Goal: Information Seeking & Learning: Check status

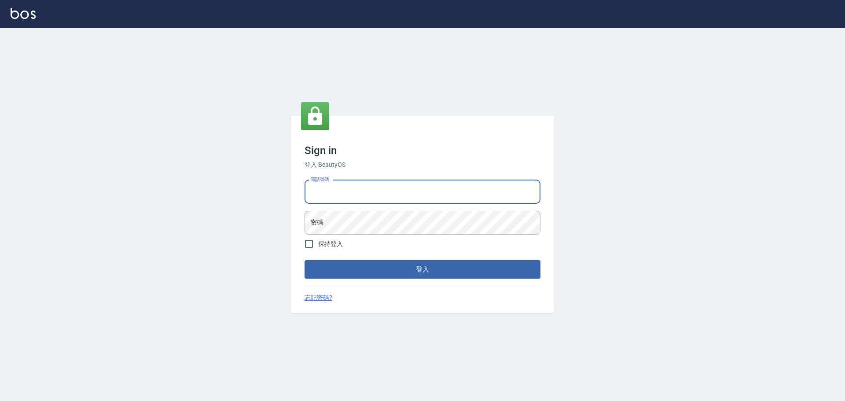
click at [398, 185] on input "電話號碼" at bounding box center [423, 192] width 236 height 24
type input "0989189977"
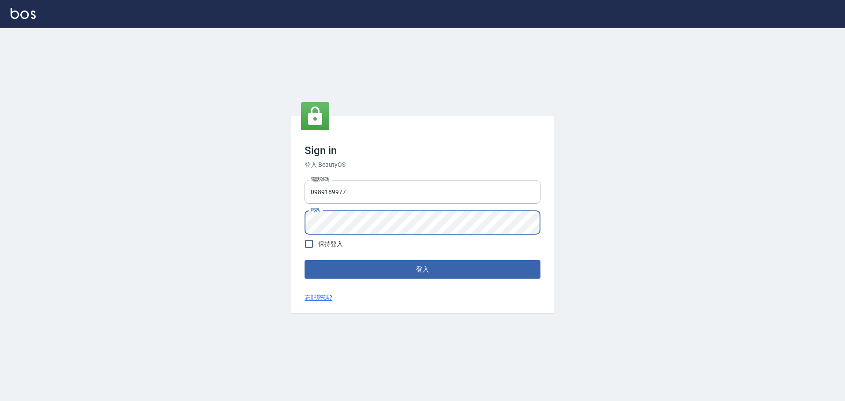
click at [305, 260] on button "登入" at bounding box center [423, 269] width 236 height 18
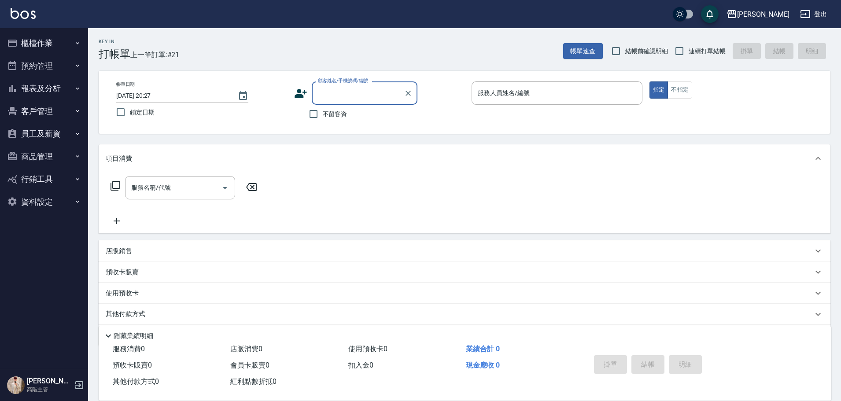
drag, startPoint x: 363, startPoint y: 209, endPoint x: 569, endPoint y: 189, distance: 207.0
click at [570, 189] on div "服務名稱/代號 服務名稱/代號" at bounding box center [465, 203] width 732 height 61
click at [332, 116] on span "不留客資" at bounding box center [335, 114] width 25 height 9
click at [323, 116] on input "不留客資" at bounding box center [313, 114] width 18 height 18
checkbox input "true"
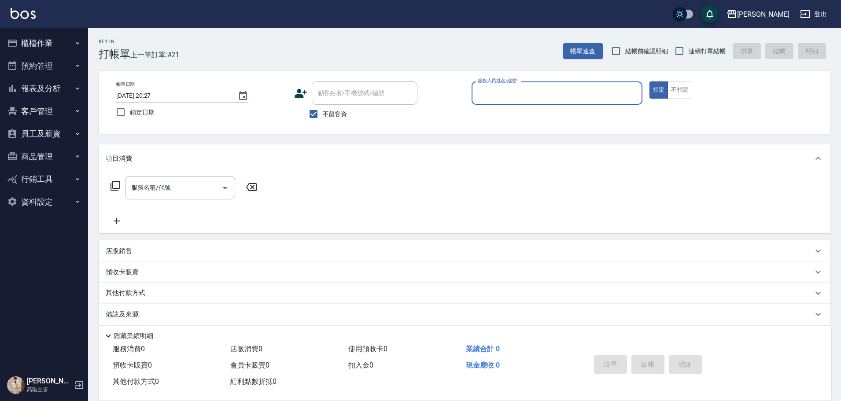
click at [692, 51] on span "連續打單結帳" at bounding box center [706, 51] width 37 height 9
click at [688, 51] on input "連續打單結帳" at bounding box center [679, 51] width 18 height 18
checkbox input "true"
click at [572, 92] on input "服務人員姓名/編號" at bounding box center [556, 92] width 163 height 15
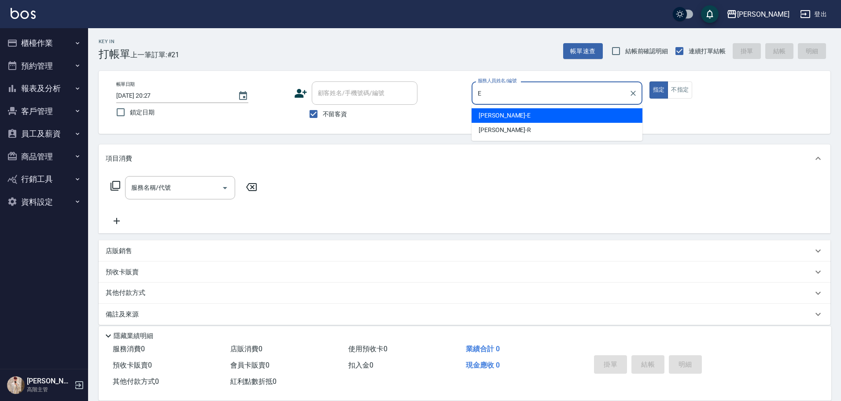
type input "E"
type button "true"
type input "[PERSON_NAME]"
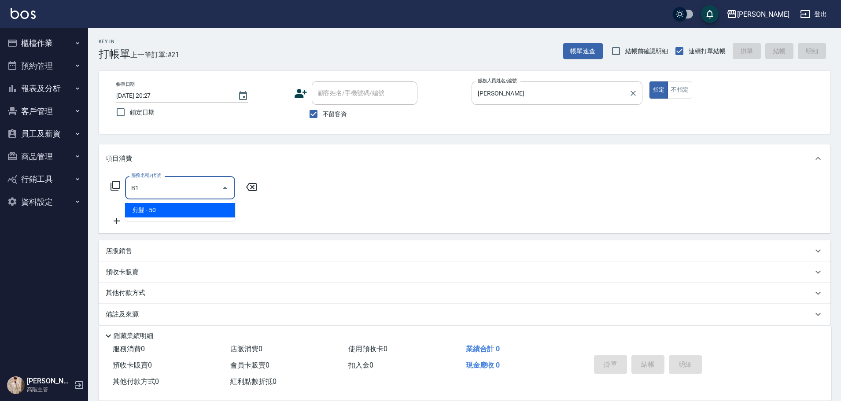
type input "剪髮(B1)"
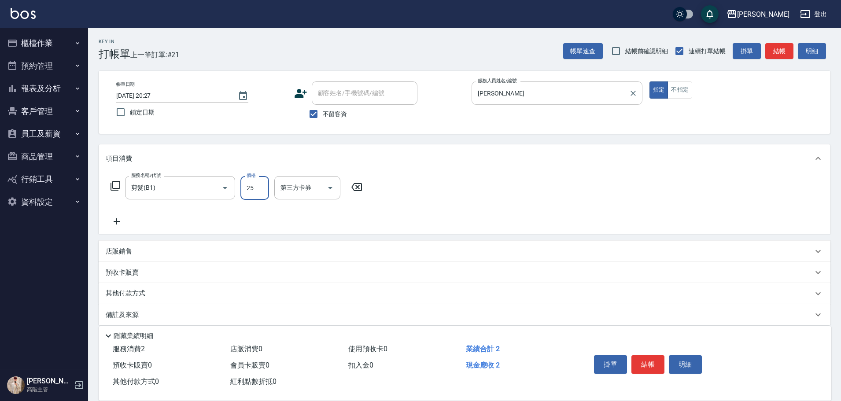
type input "250"
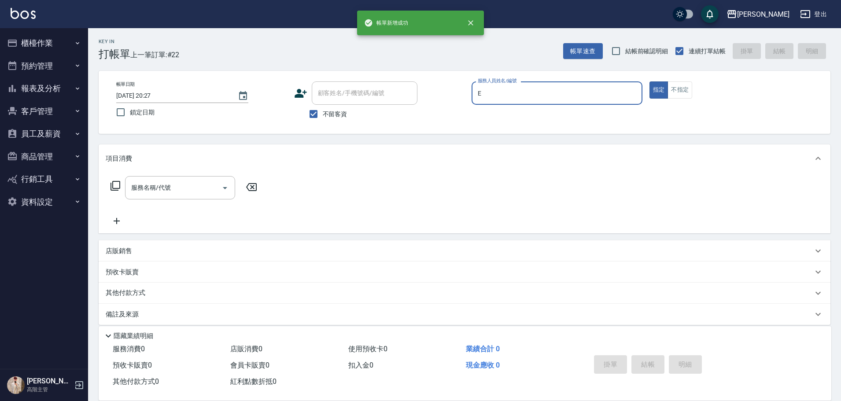
type input "[PERSON_NAME]"
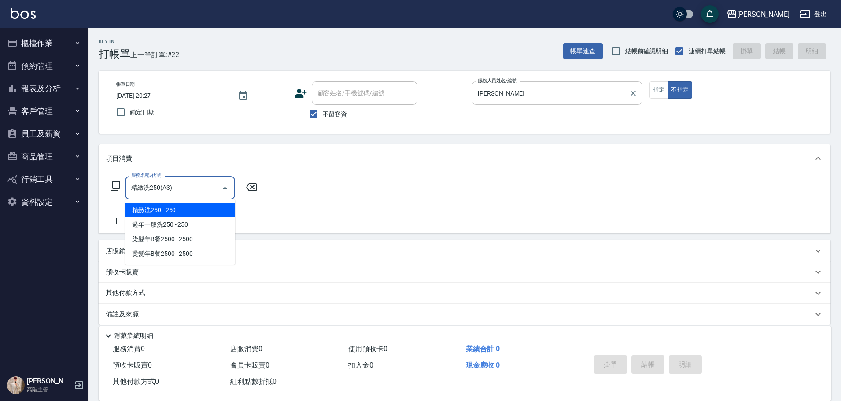
type input "精緻洗250(A3)"
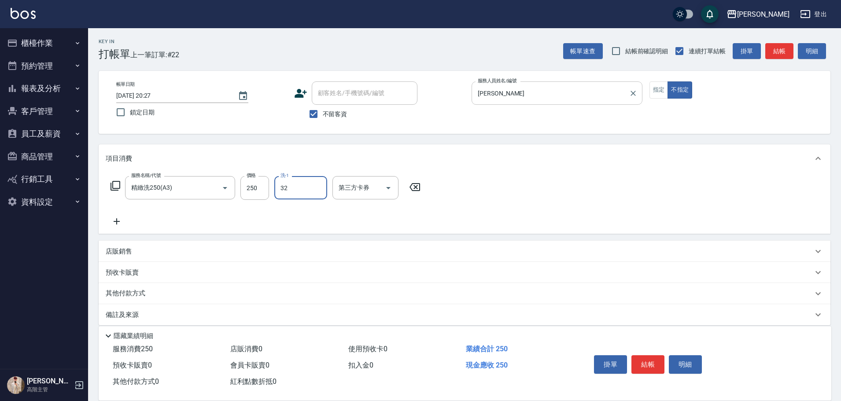
type input "萱芸-32"
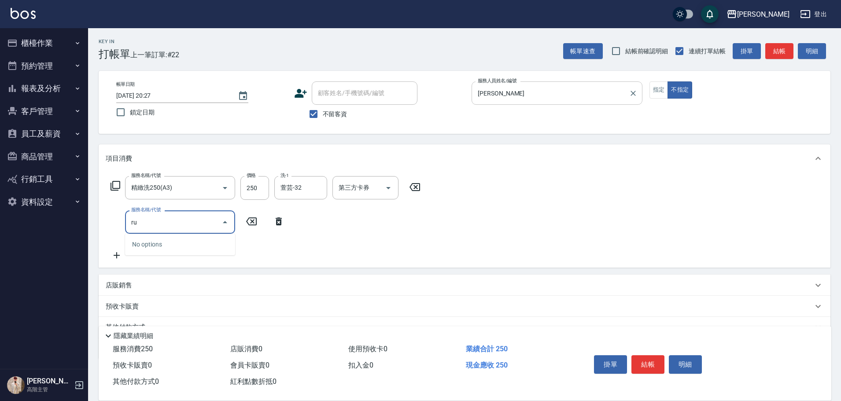
type input "r"
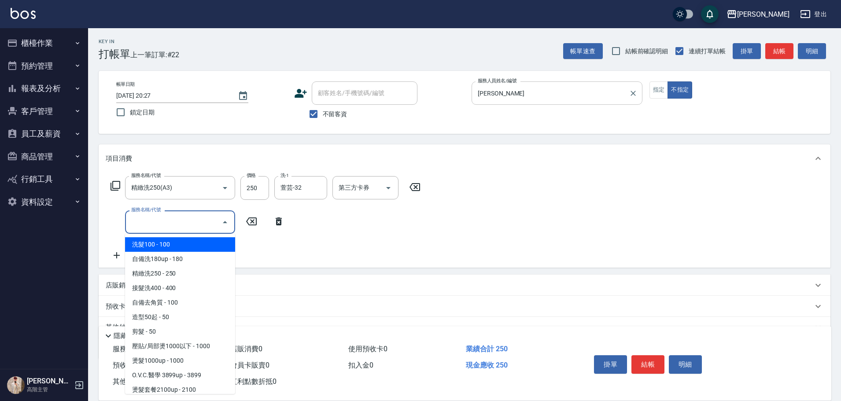
type input "c"
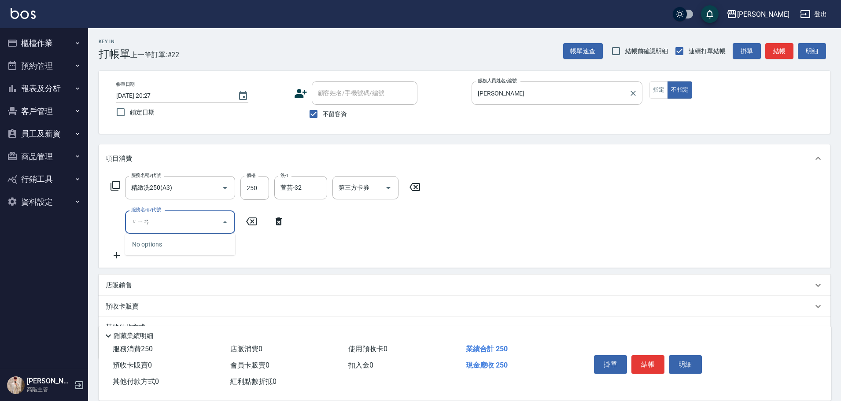
type input "間"
type input "肩100(特6)"
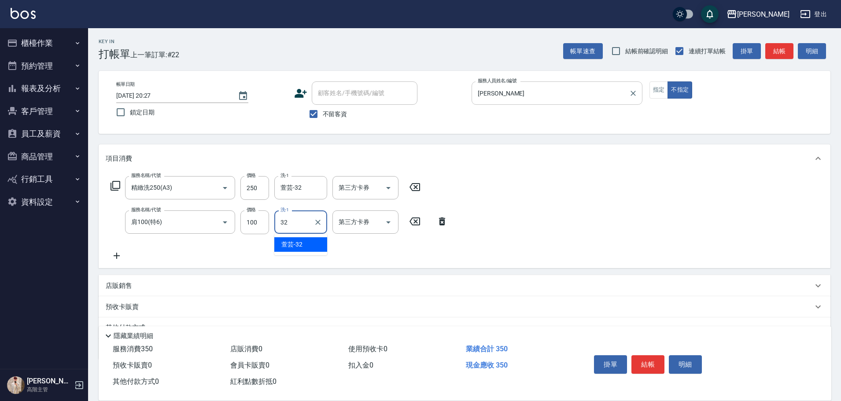
type input "萱芸-32"
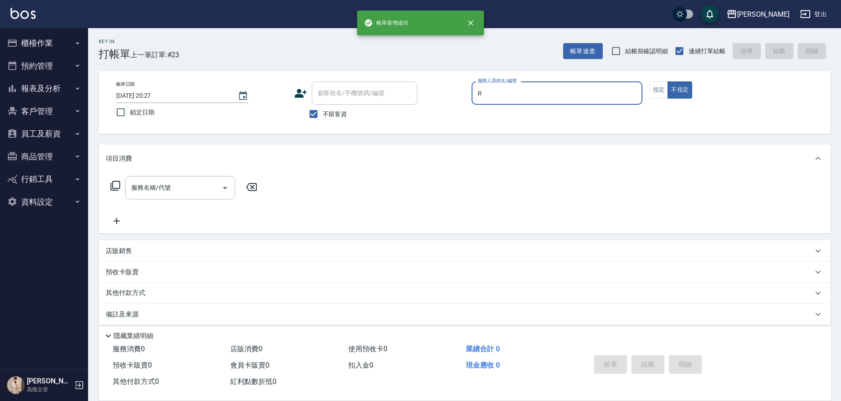
type input "R"
type button "false"
type input "[PERSON_NAME]"
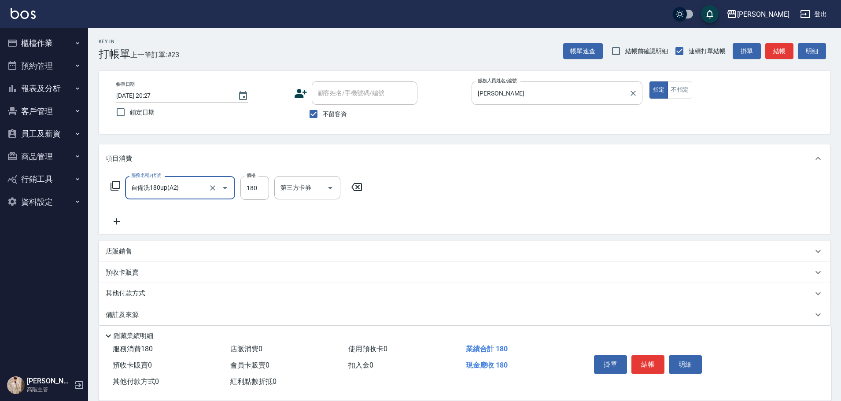
type input "自備洗180up(A2)"
type input "[PERSON_NAME]"
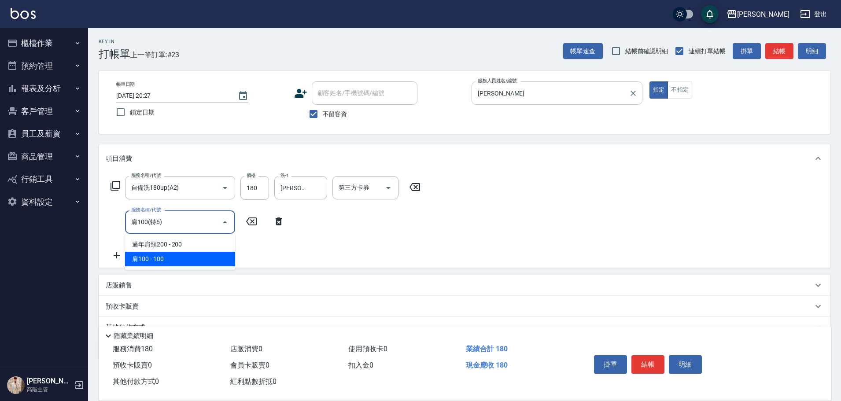
type input "肩100(特6)"
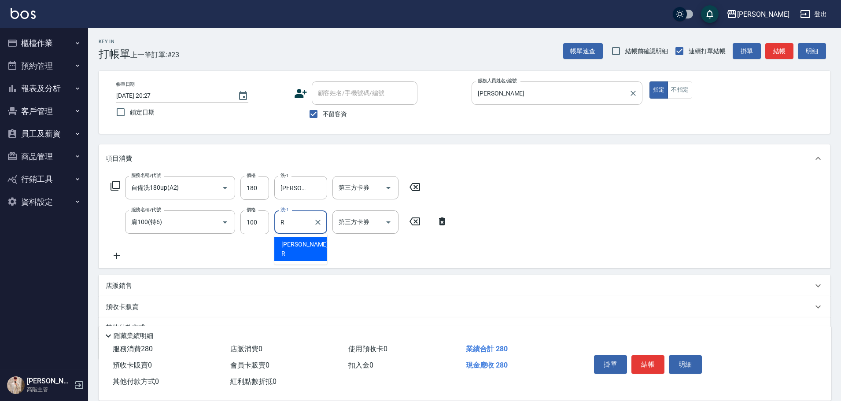
type input "[PERSON_NAME]"
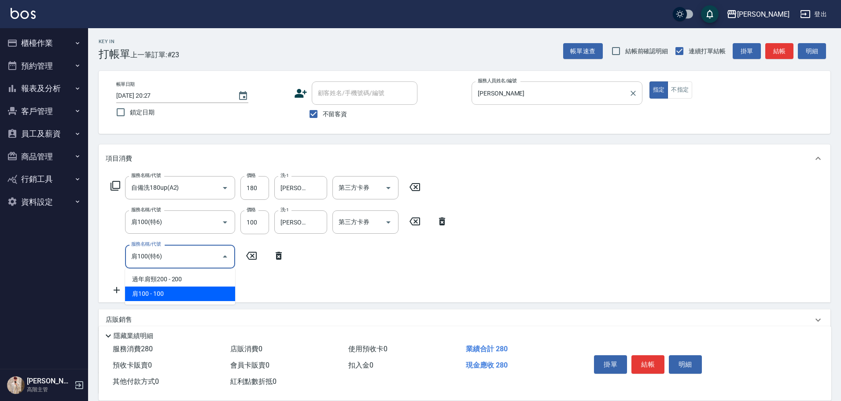
type input "肩100(特6)"
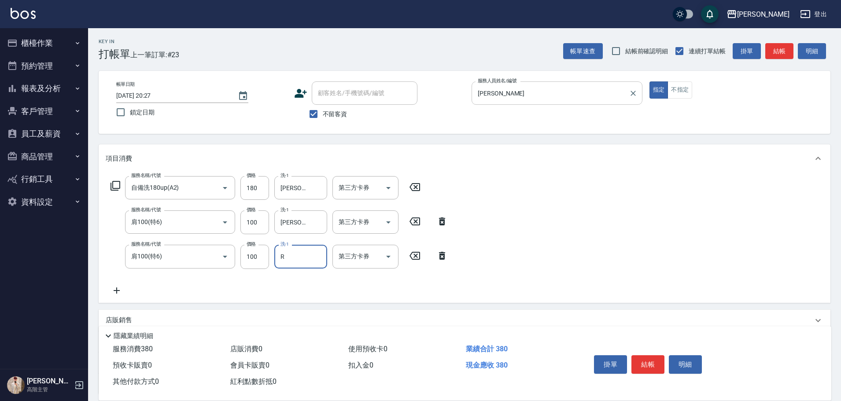
type input "[PERSON_NAME]"
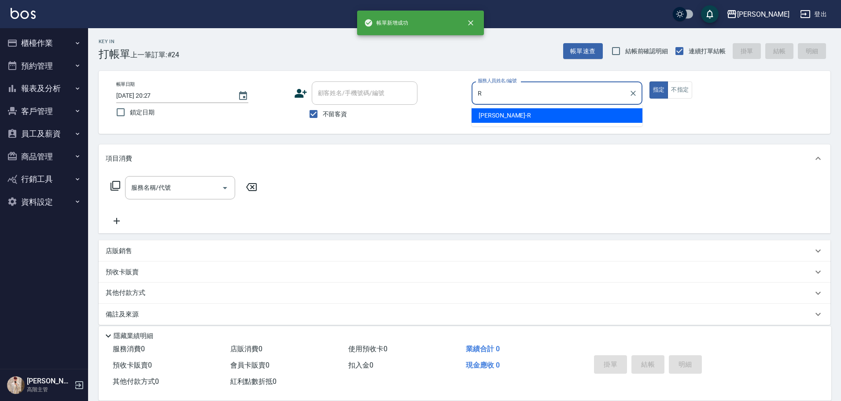
type input "[PERSON_NAME]"
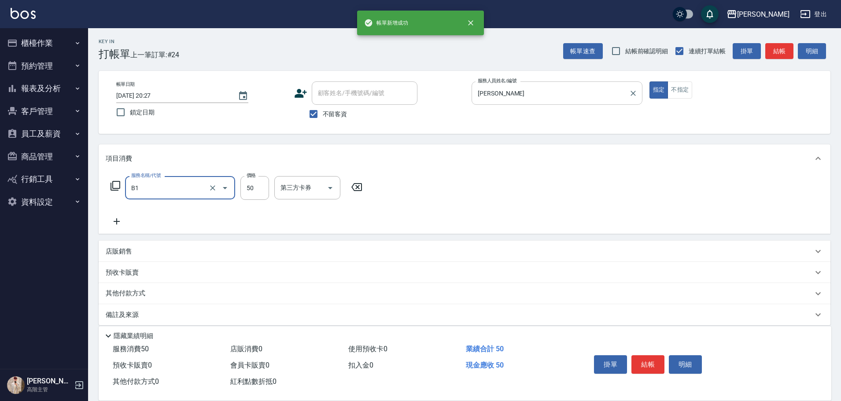
type input "剪髮(B1)"
type input "200"
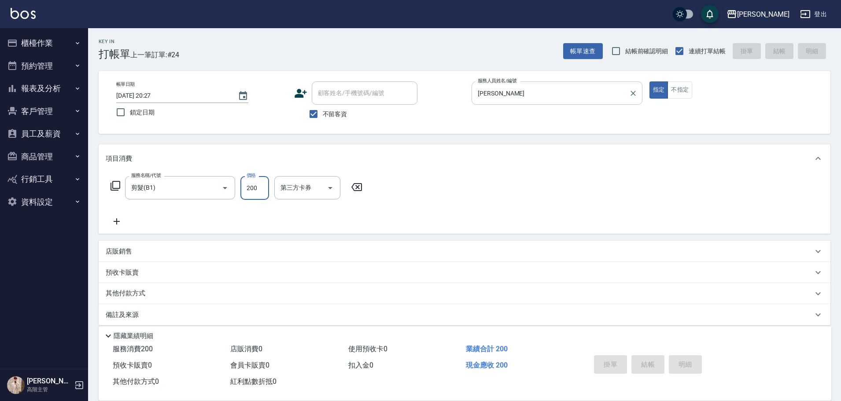
type input "[DATE] 20:28"
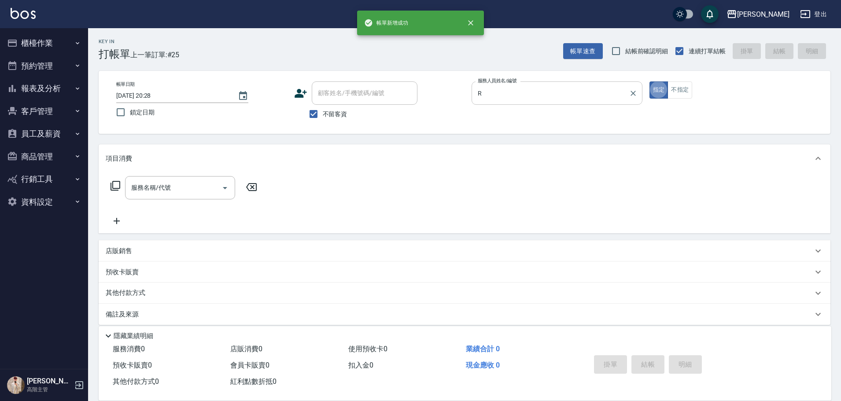
type input "[PERSON_NAME]"
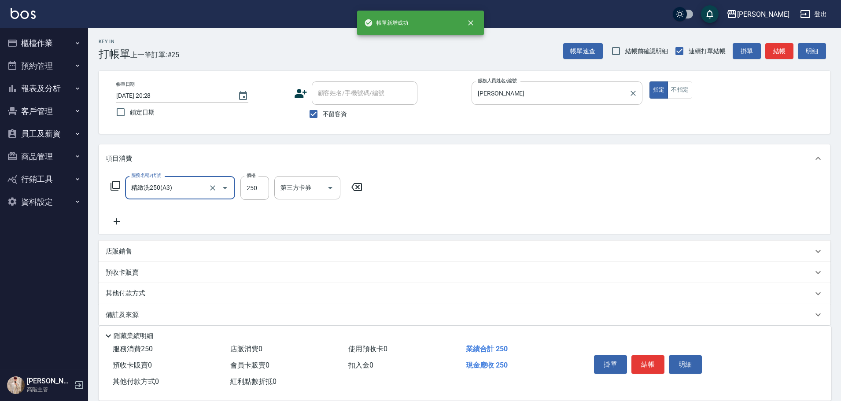
type input "精緻洗250(A3)"
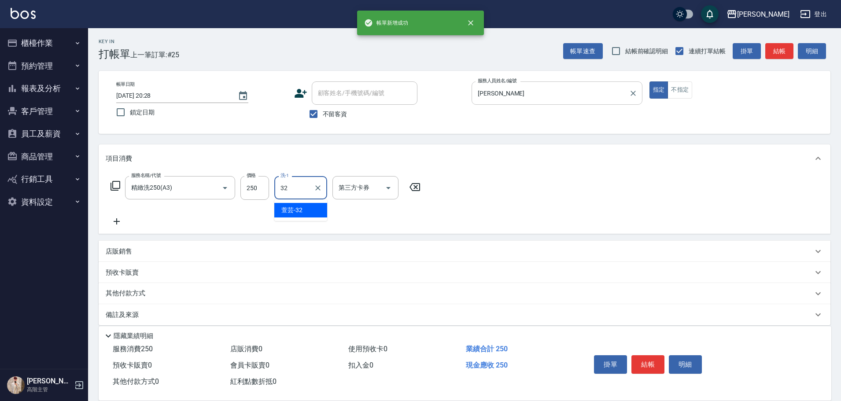
type input "萱芸-32"
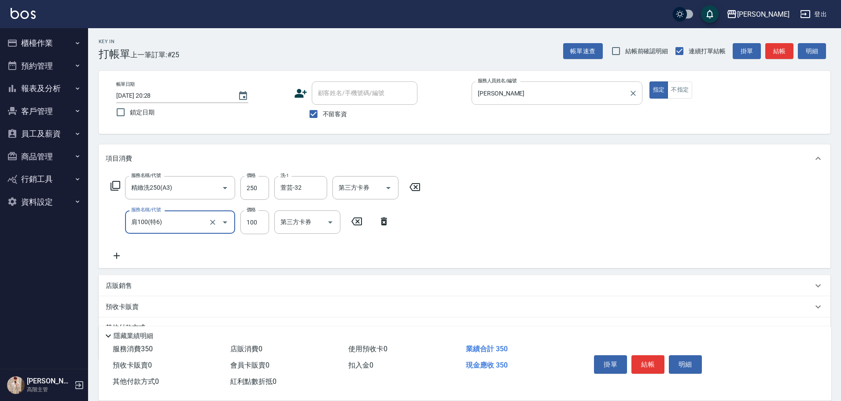
type input "肩100(特6)"
type input "萱芸-32"
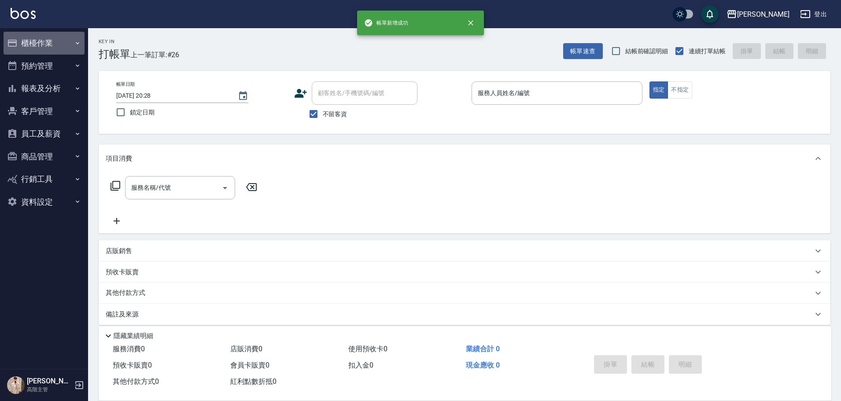
click at [50, 41] on button "櫃檯作業" at bounding box center [44, 43] width 81 height 23
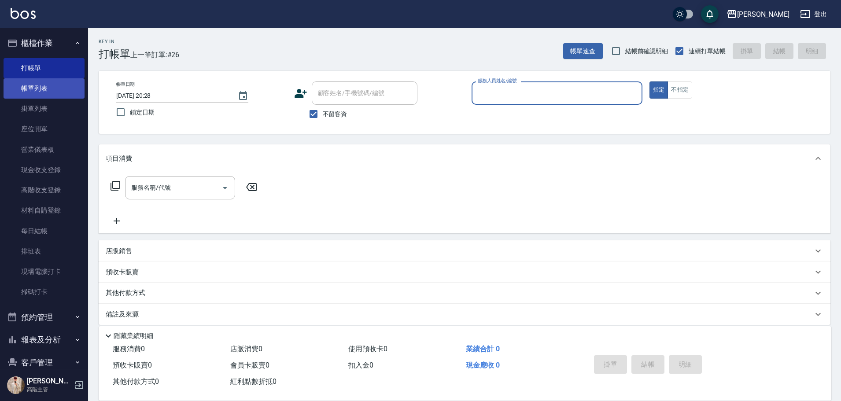
click at [61, 87] on link "帳單列表" at bounding box center [44, 88] width 81 height 20
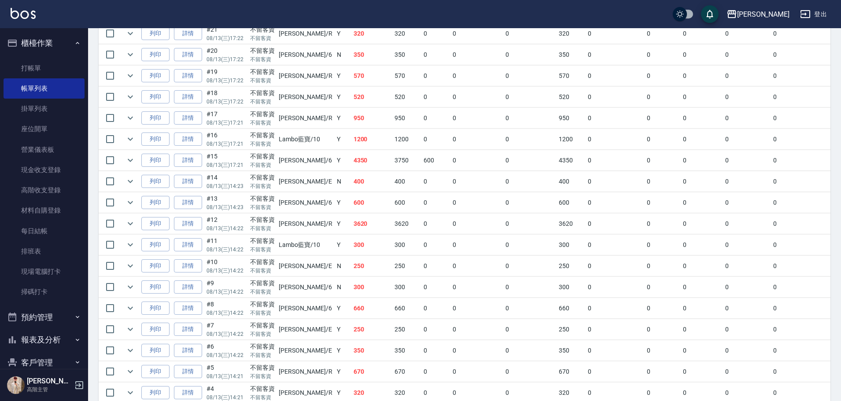
scroll to position [352, 0]
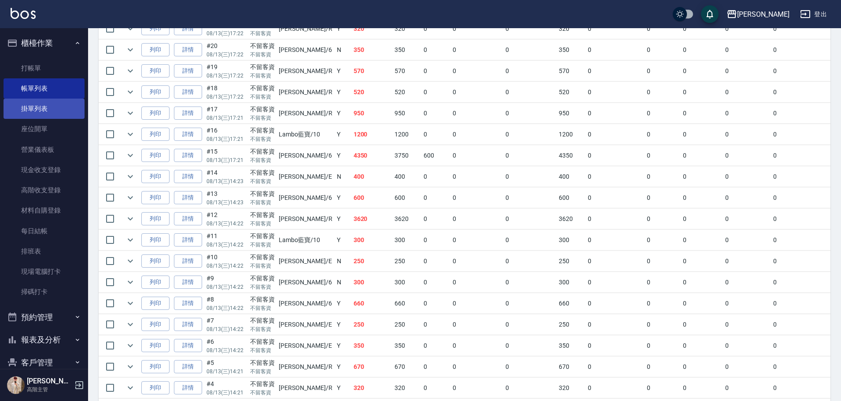
click at [60, 111] on link "掛單列表" at bounding box center [44, 109] width 81 height 20
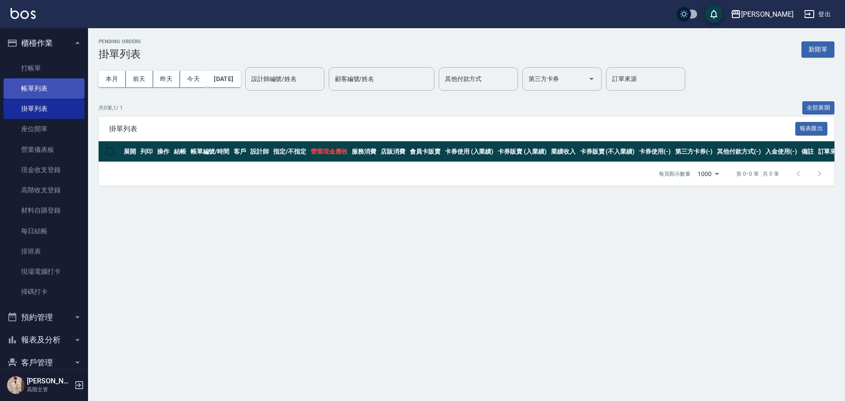
click at [60, 94] on link "帳單列表" at bounding box center [44, 88] width 81 height 20
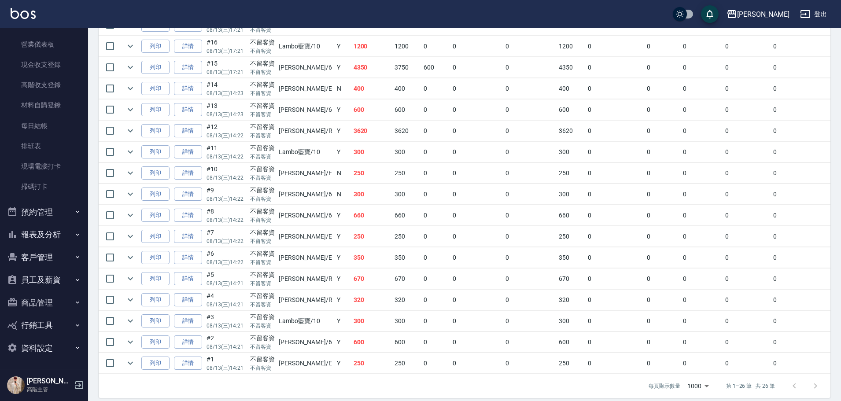
scroll to position [106, 0]
click at [52, 233] on button "報表及分析" at bounding box center [44, 233] width 81 height 23
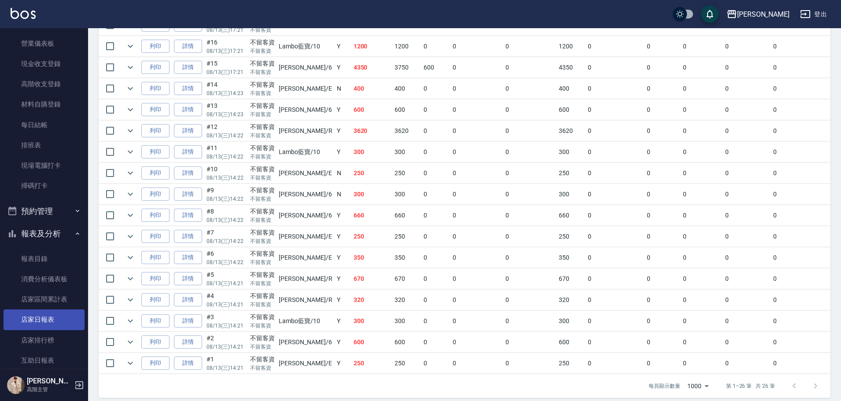
click at [74, 317] on link "店家日報表" at bounding box center [44, 319] width 81 height 20
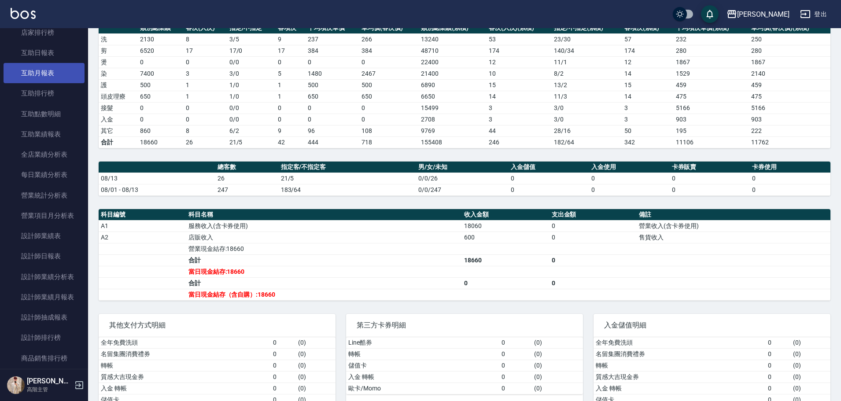
scroll to position [414, 0]
click at [58, 256] on link "設計師日報表" at bounding box center [44, 256] width 81 height 20
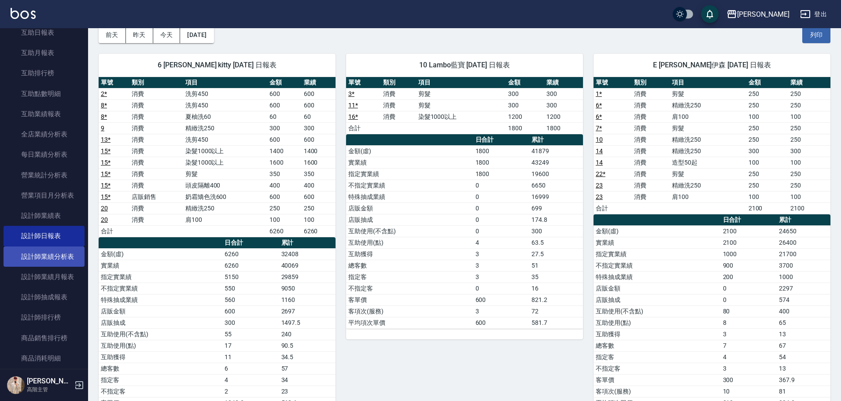
scroll to position [502, 0]
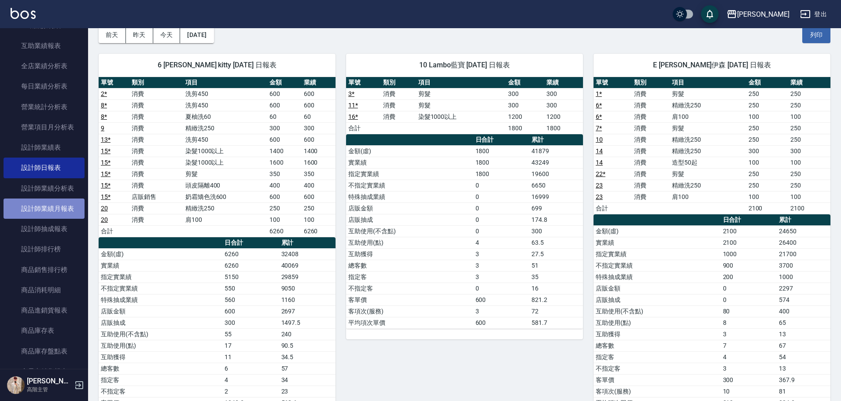
click at [48, 209] on link "設計師業績月報表" at bounding box center [44, 209] width 81 height 20
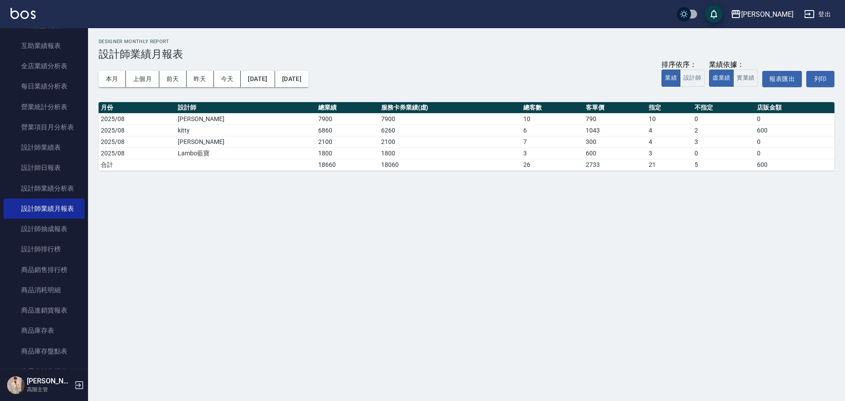
click at [119, 76] on button "本月" at bounding box center [112, 79] width 27 height 16
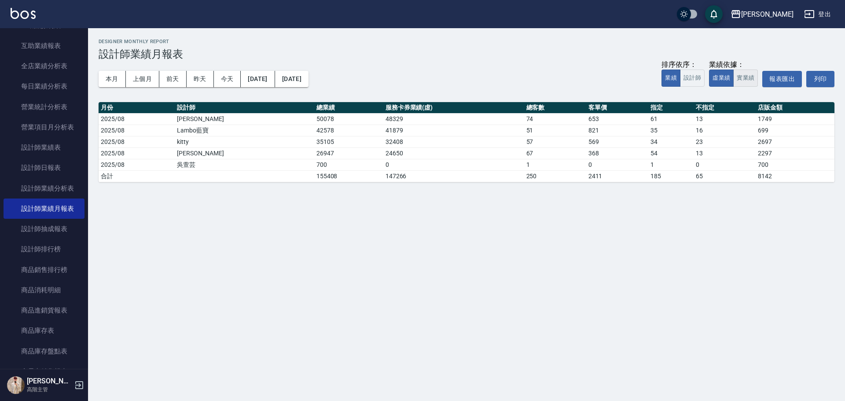
click at [747, 81] on button "實業績" at bounding box center [745, 78] width 25 height 17
click at [699, 77] on button "設計師" at bounding box center [692, 78] width 25 height 17
click at [138, 77] on button "上個月" at bounding box center [142, 79] width 33 height 16
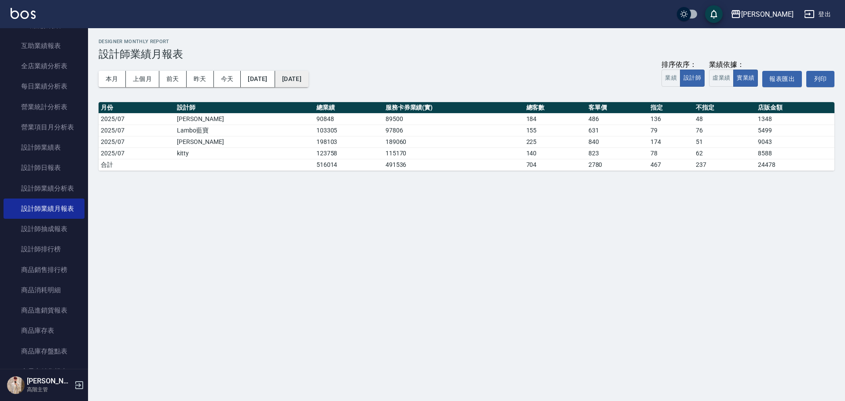
click at [308, 81] on button "[DATE]" at bounding box center [291, 79] width 33 height 16
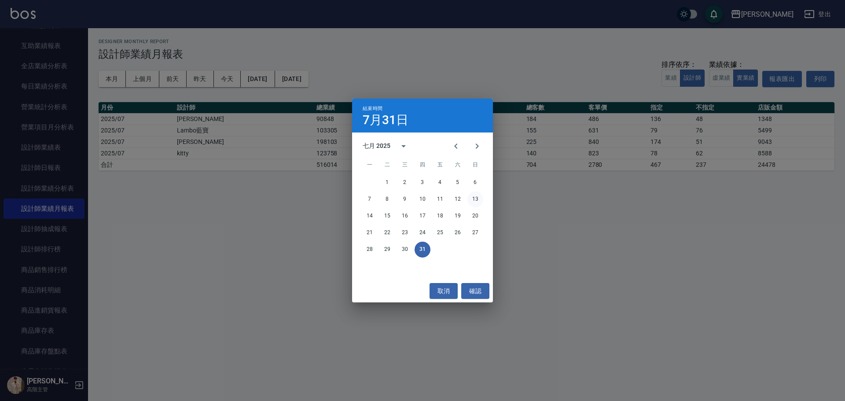
click at [474, 199] on button "13" at bounding box center [476, 199] width 16 height 16
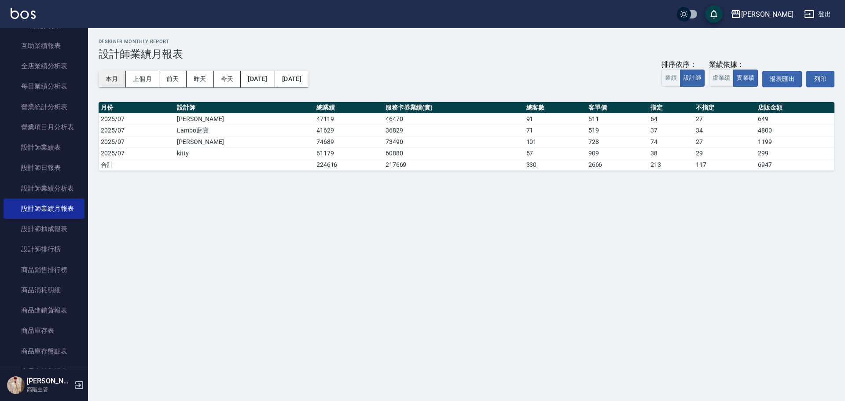
click at [116, 77] on button "本月" at bounding box center [112, 79] width 27 height 16
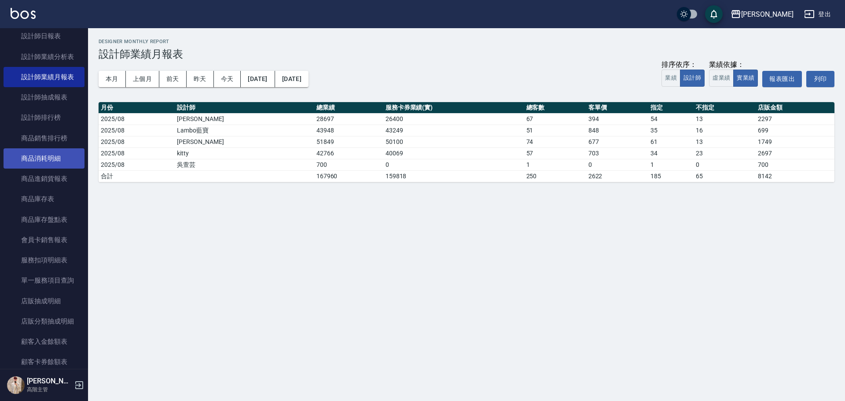
scroll to position [634, 0]
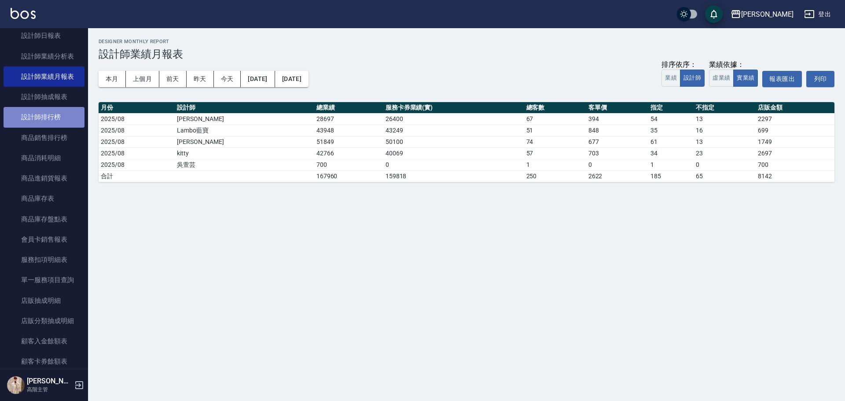
click at [55, 121] on link "設計師排行榜" at bounding box center [44, 117] width 81 height 20
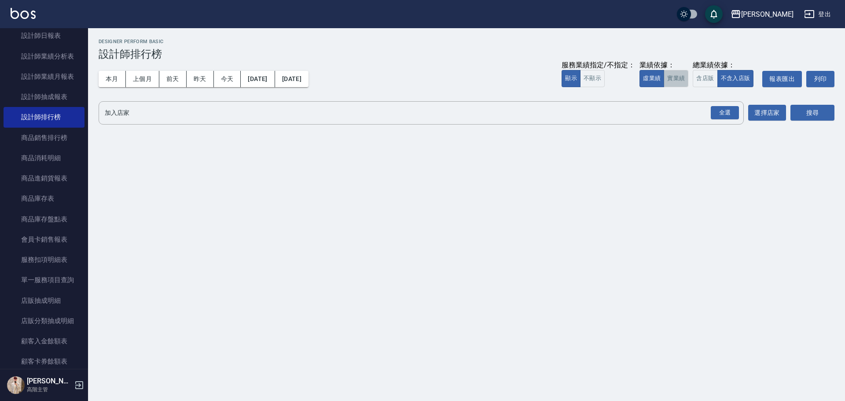
click at [680, 80] on button "實業績" at bounding box center [676, 78] width 25 height 17
click at [726, 111] on div "全選" at bounding box center [725, 113] width 28 height 14
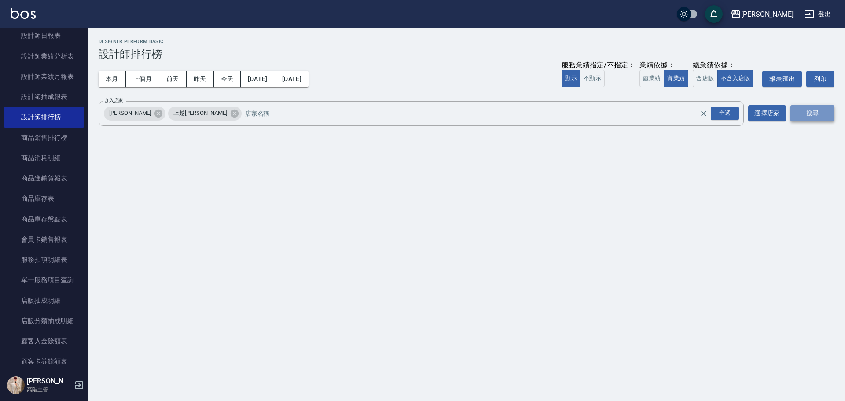
click at [806, 113] on button "搜尋" at bounding box center [813, 113] width 44 height 16
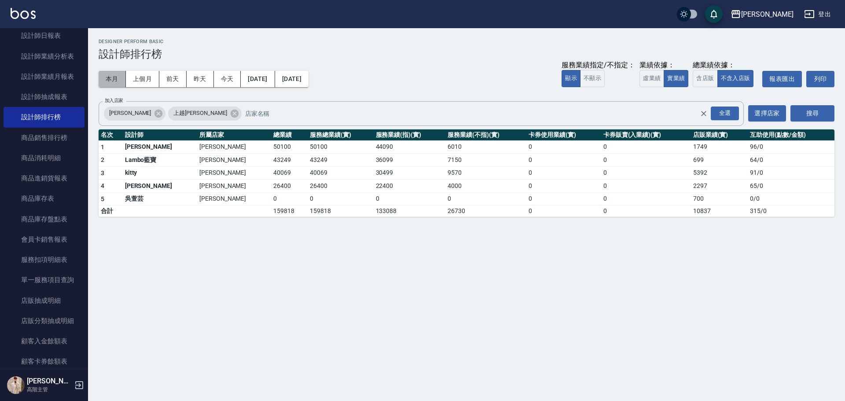
click at [101, 81] on button "本月" at bounding box center [112, 79] width 27 height 16
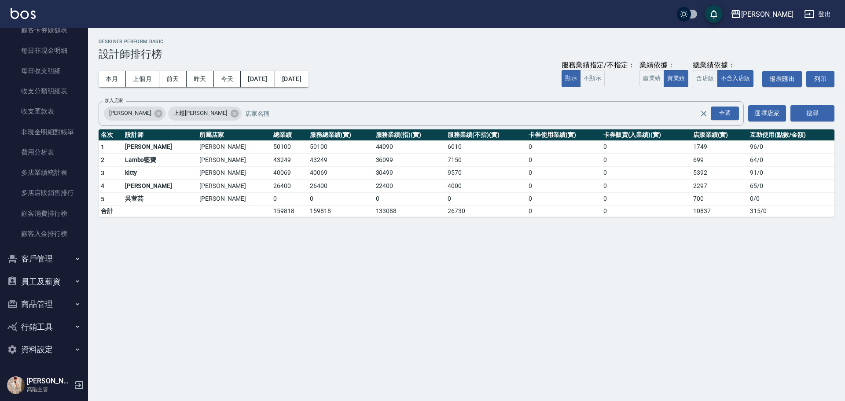
scroll to position [968, 0]
click at [143, 77] on button "上個月" at bounding box center [142, 79] width 33 height 16
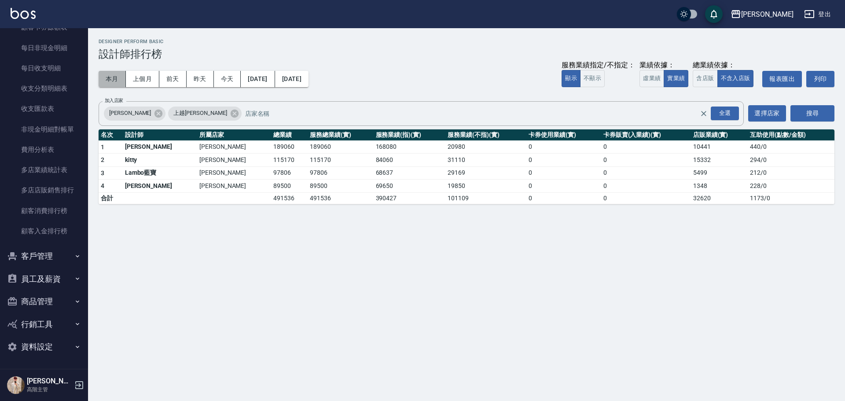
click at [119, 78] on button "本月" at bounding box center [112, 79] width 27 height 16
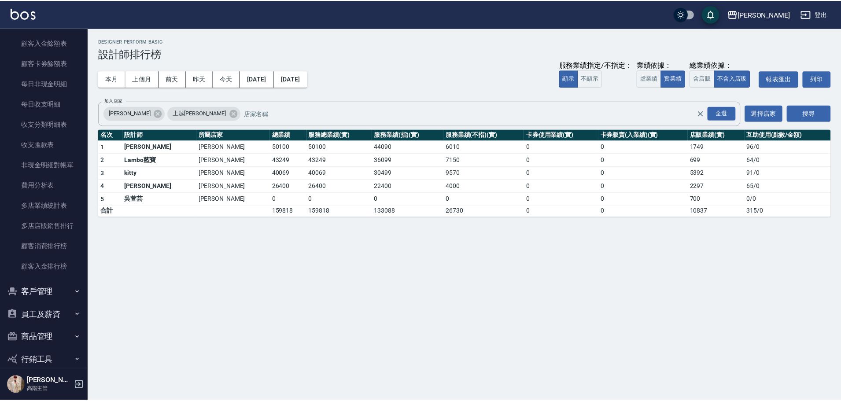
scroll to position [930, 0]
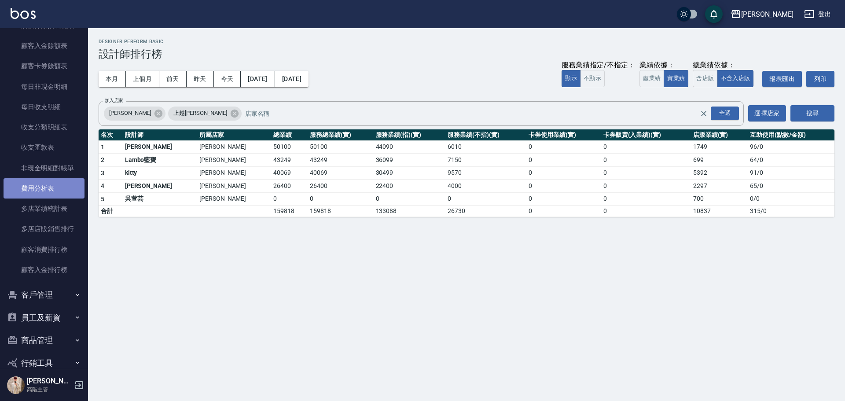
click at [50, 187] on link "費用分析表" at bounding box center [44, 188] width 81 height 20
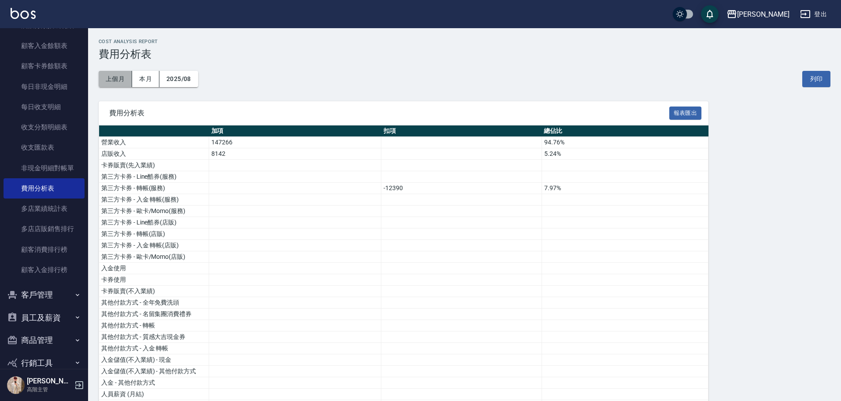
click at [116, 77] on button "上個月" at bounding box center [115, 79] width 33 height 16
click at [147, 81] on button "本月" at bounding box center [145, 79] width 27 height 16
click at [112, 77] on button "上個月" at bounding box center [115, 79] width 33 height 16
click at [189, 82] on button "2025/07" at bounding box center [178, 79] width 39 height 16
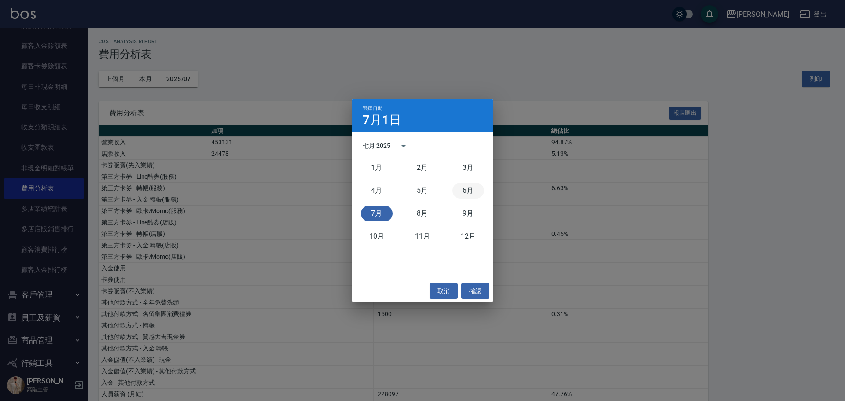
click at [463, 191] on button "6月" at bounding box center [469, 191] width 32 height 16
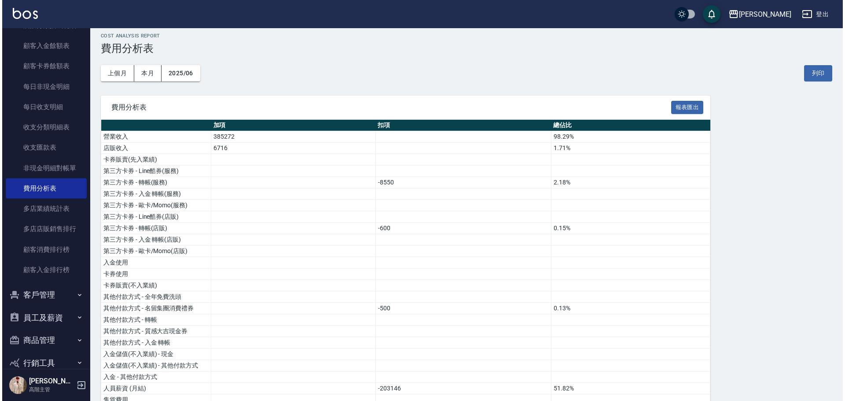
scroll to position [5, 0]
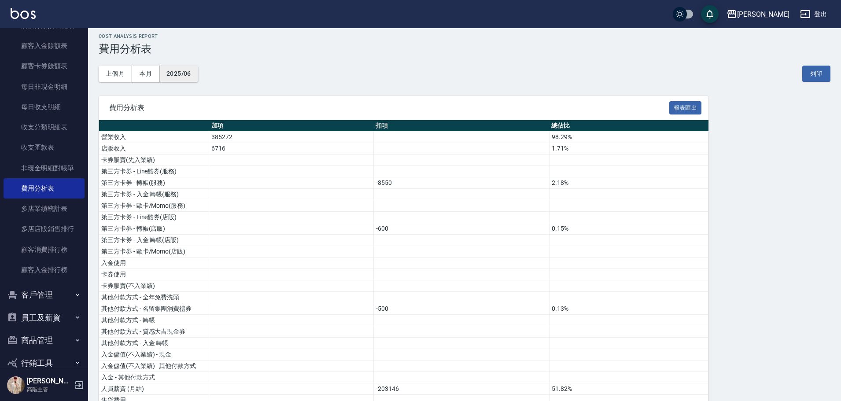
click at [187, 81] on div "上個月 本月 2025/06 列印" at bounding box center [465, 73] width 732 height 37
click at [187, 81] on button "2025/06" at bounding box center [178, 74] width 39 height 16
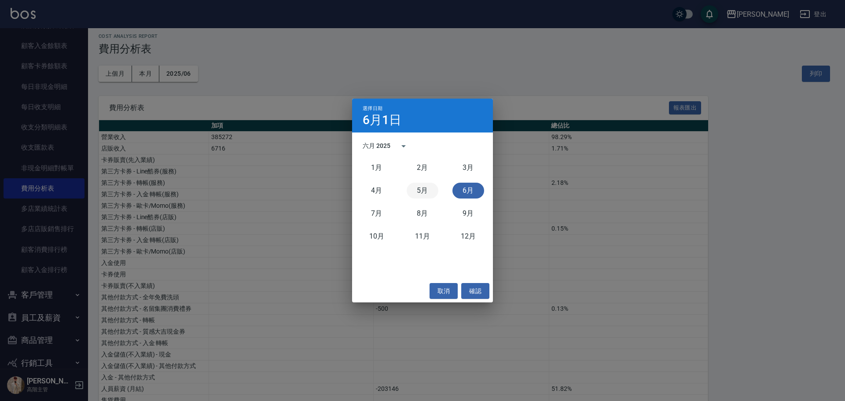
click at [422, 191] on button "5月" at bounding box center [423, 191] width 32 height 16
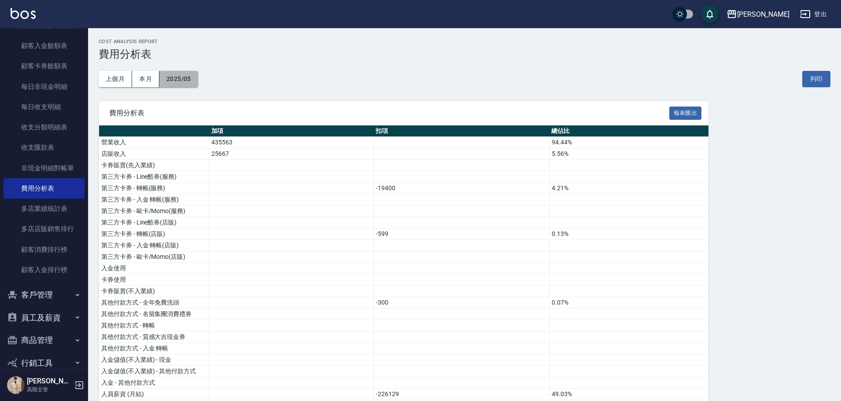
click at [173, 78] on button "2025/05" at bounding box center [178, 79] width 39 height 16
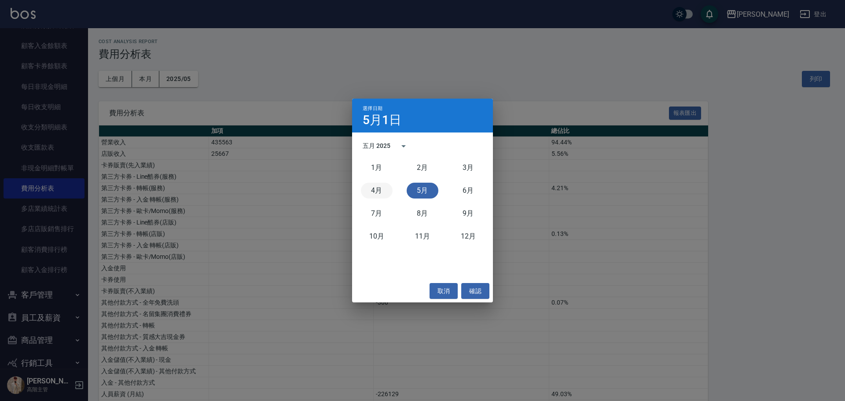
click at [381, 190] on button "4月" at bounding box center [377, 191] width 32 height 16
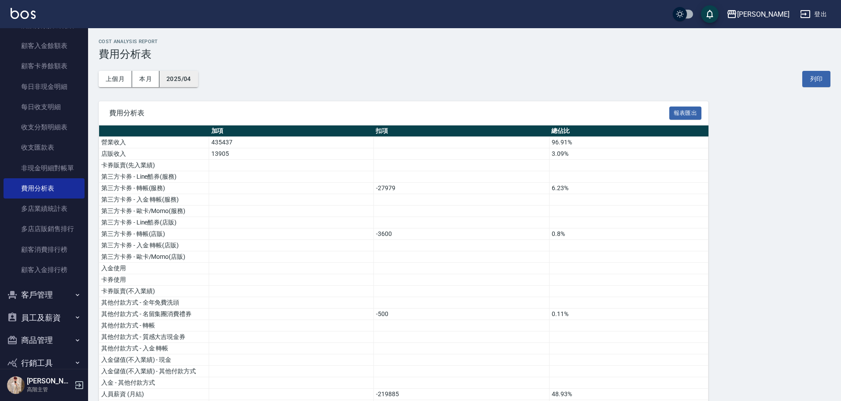
click at [187, 82] on button "2025/04" at bounding box center [178, 79] width 39 height 16
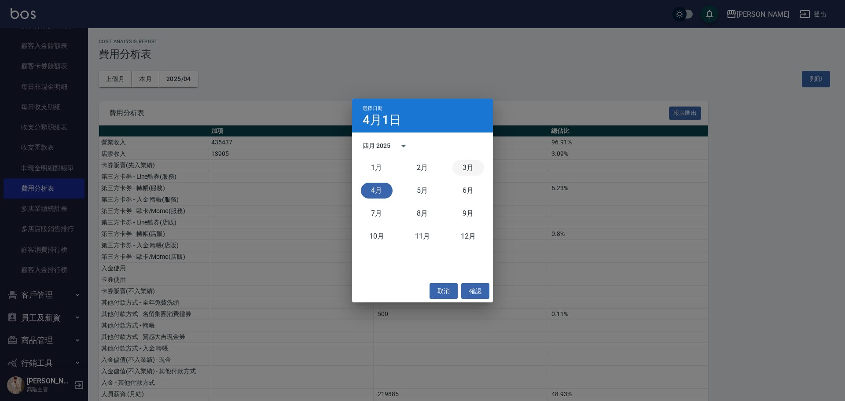
click at [466, 167] on button "3月" at bounding box center [469, 168] width 32 height 16
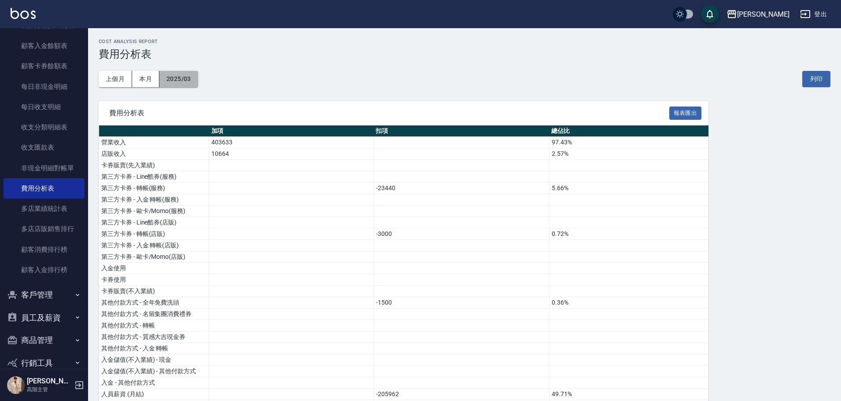
click at [182, 79] on button "2025/03" at bounding box center [178, 79] width 39 height 16
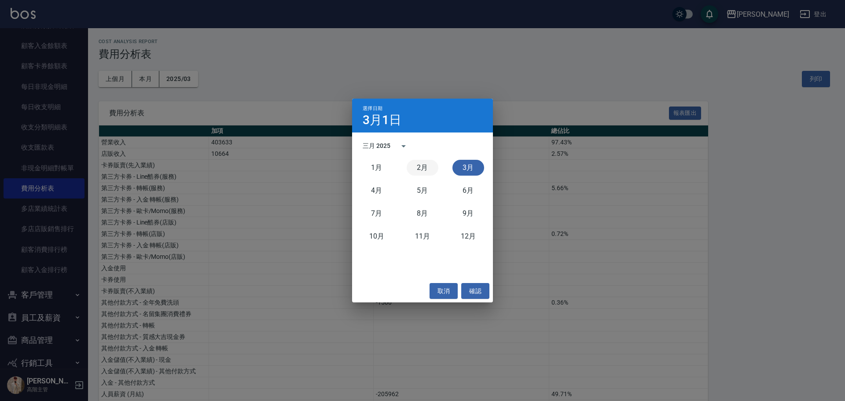
click at [419, 166] on button "2月" at bounding box center [423, 168] width 32 height 16
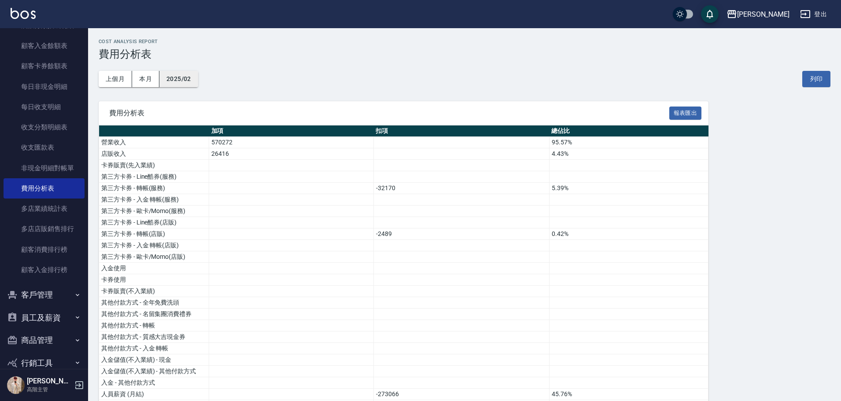
click at [191, 80] on button "2025/02" at bounding box center [178, 79] width 39 height 16
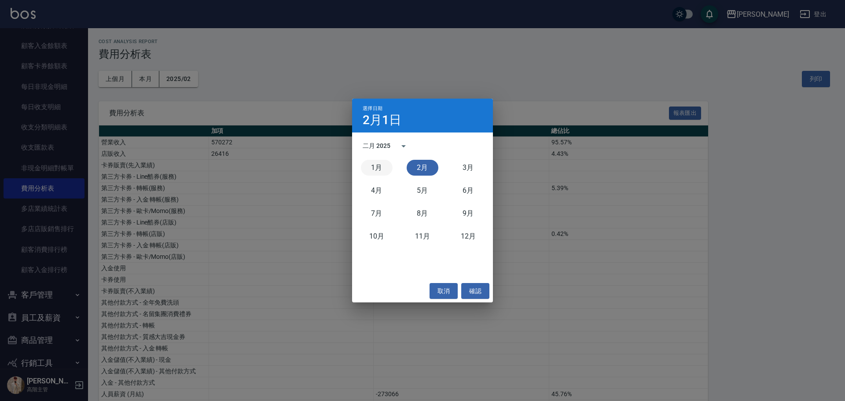
click at [379, 167] on button "1月" at bounding box center [377, 168] width 32 height 16
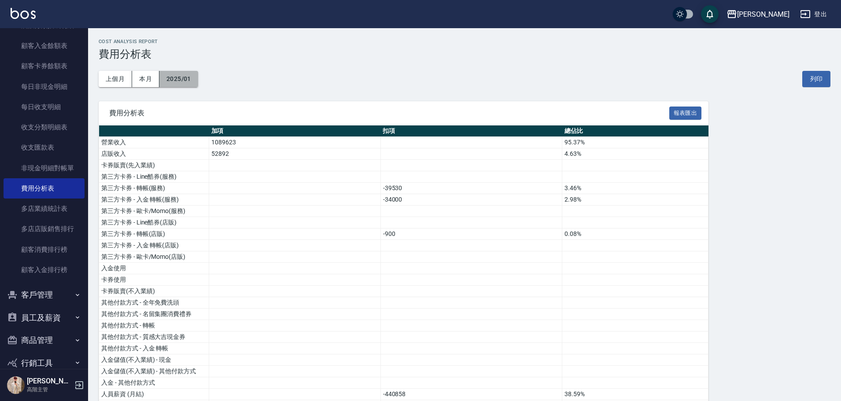
click at [185, 80] on button "2025/01" at bounding box center [178, 79] width 39 height 16
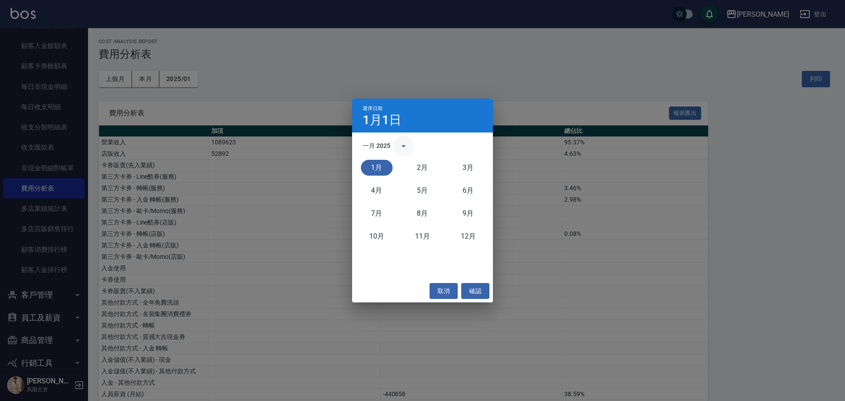
click at [394, 144] on button "calendar view is open, switch to year view" at bounding box center [403, 146] width 21 height 21
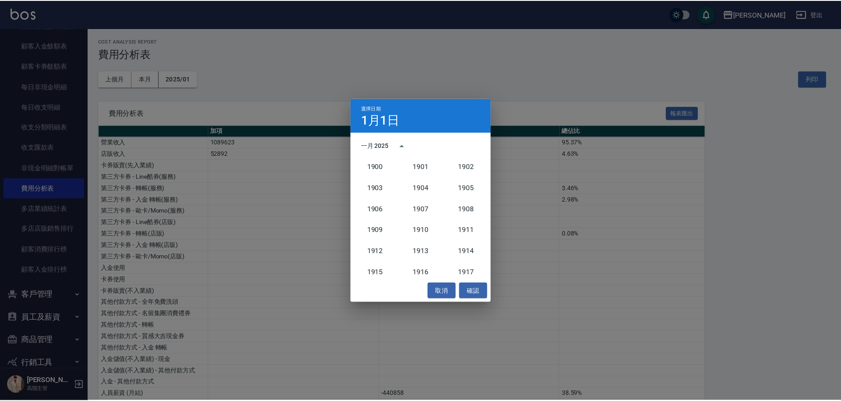
scroll to position [815, 0]
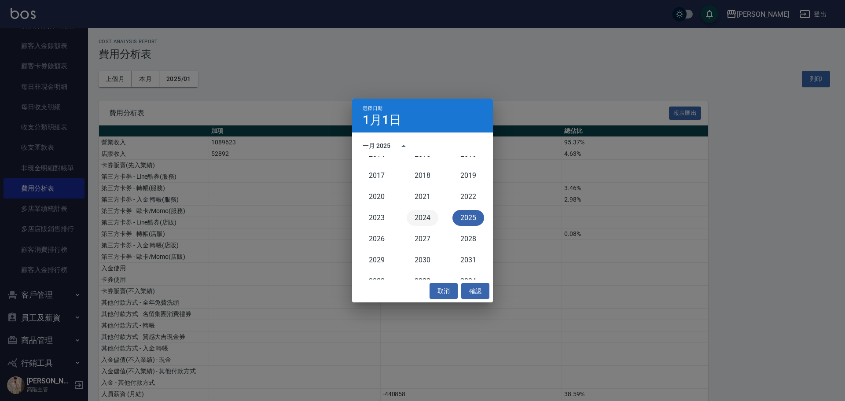
click at [427, 217] on button "2024" at bounding box center [423, 218] width 32 height 16
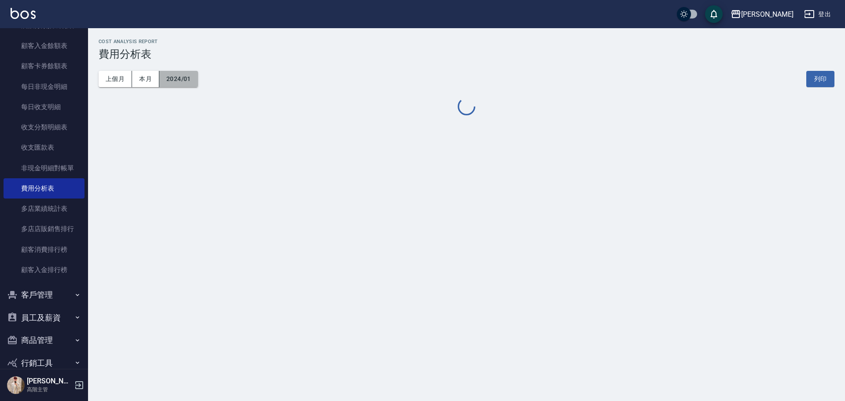
click at [177, 78] on button "2024/01" at bounding box center [178, 79] width 39 height 16
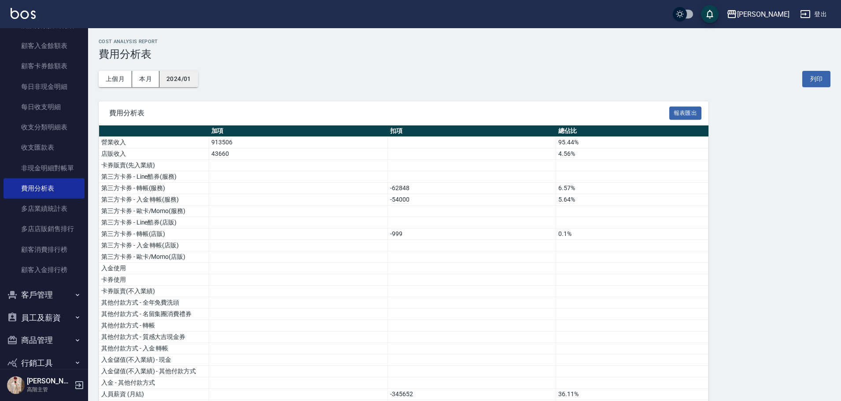
click at [189, 74] on button "2024/01" at bounding box center [178, 79] width 39 height 16
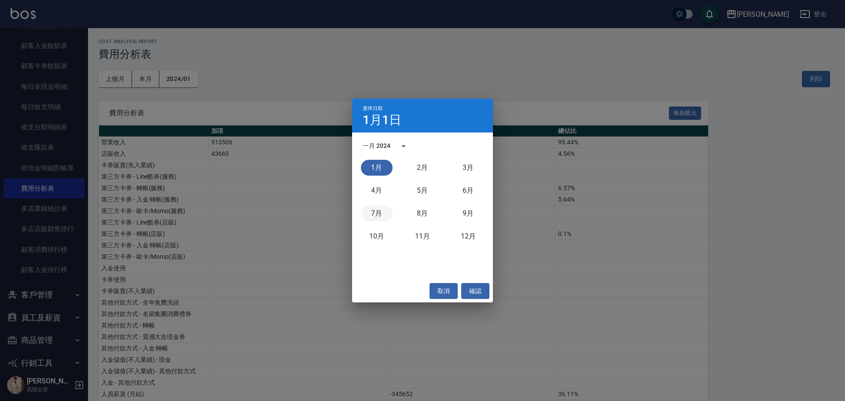
click at [372, 210] on button "7月" at bounding box center [377, 214] width 32 height 16
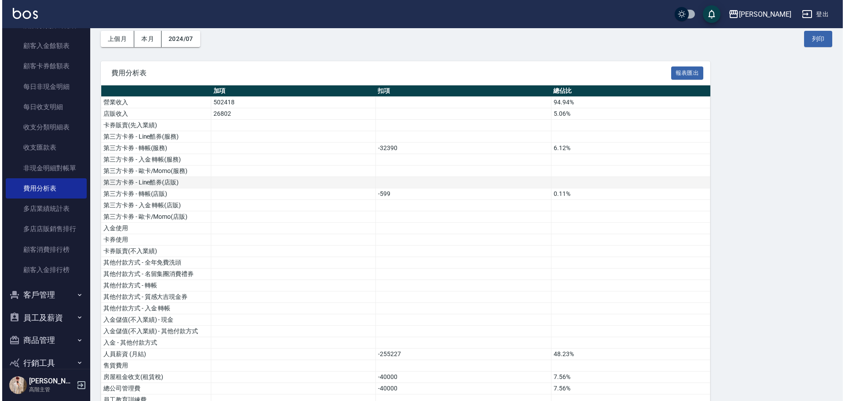
scroll to position [38, 0]
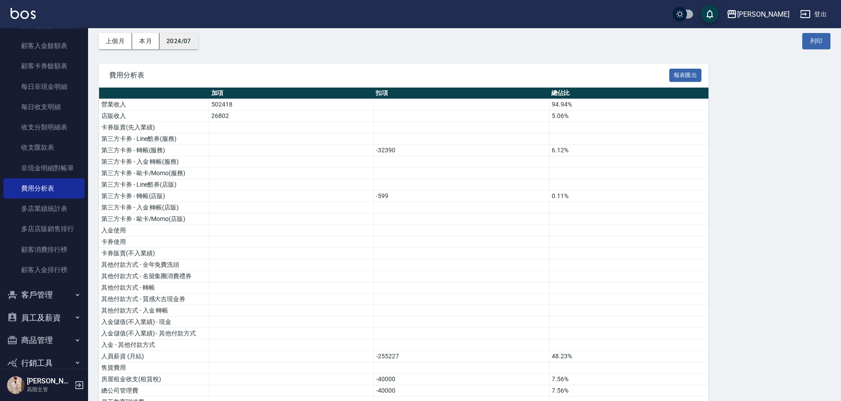
click at [180, 37] on button "2024/07" at bounding box center [178, 41] width 39 height 16
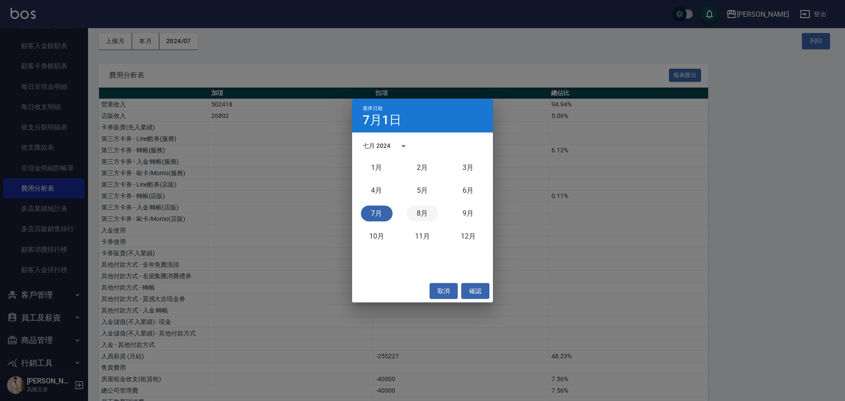
click at [407, 210] on button "8月" at bounding box center [423, 214] width 32 height 16
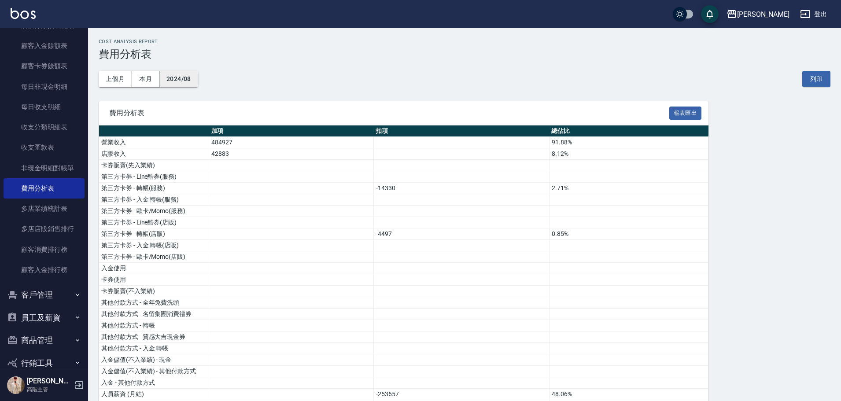
click at [189, 77] on button "2024/08" at bounding box center [178, 79] width 39 height 16
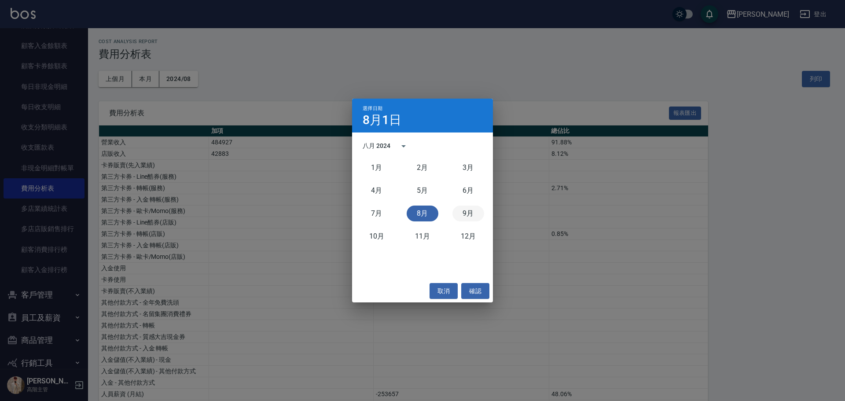
click at [468, 216] on button "9月" at bounding box center [469, 214] width 32 height 16
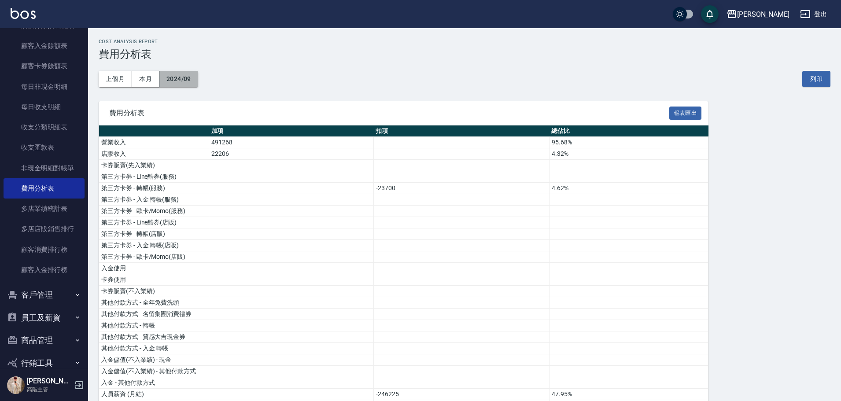
click at [180, 71] on button "2024/09" at bounding box center [178, 79] width 39 height 16
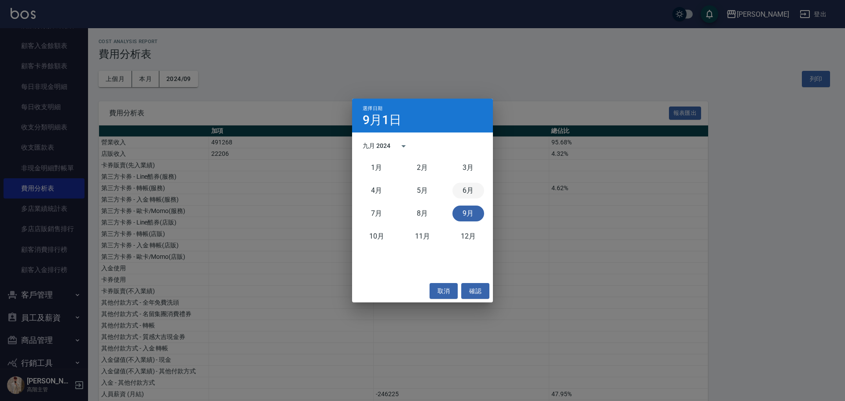
click at [463, 192] on button "6月" at bounding box center [469, 191] width 32 height 16
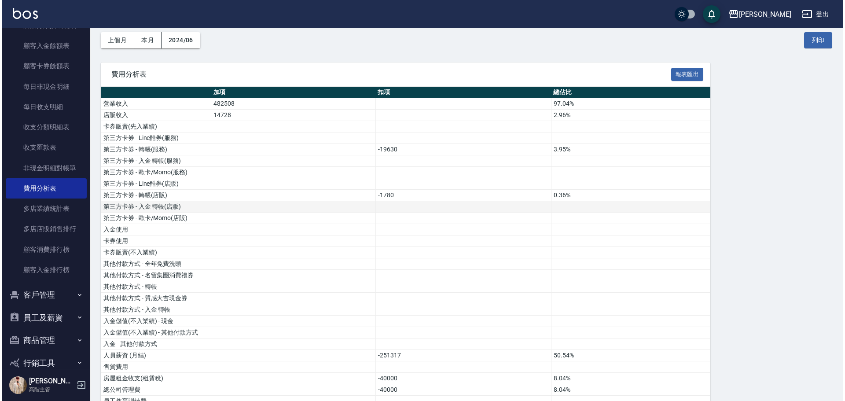
scroll to position [38, 0]
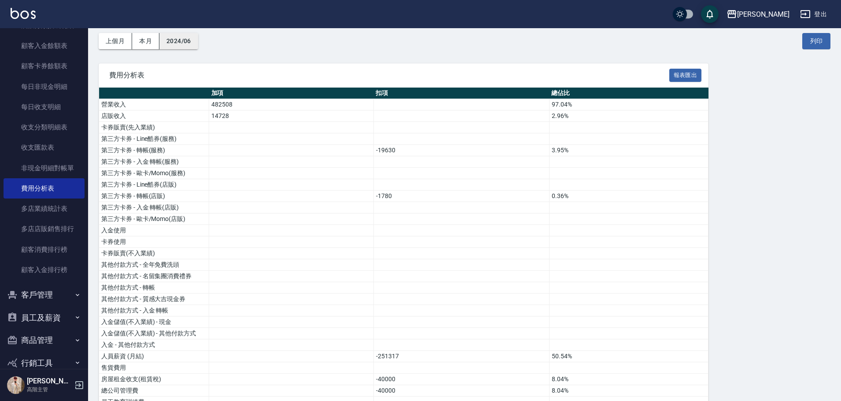
click at [187, 37] on button "2024/06" at bounding box center [178, 41] width 39 height 16
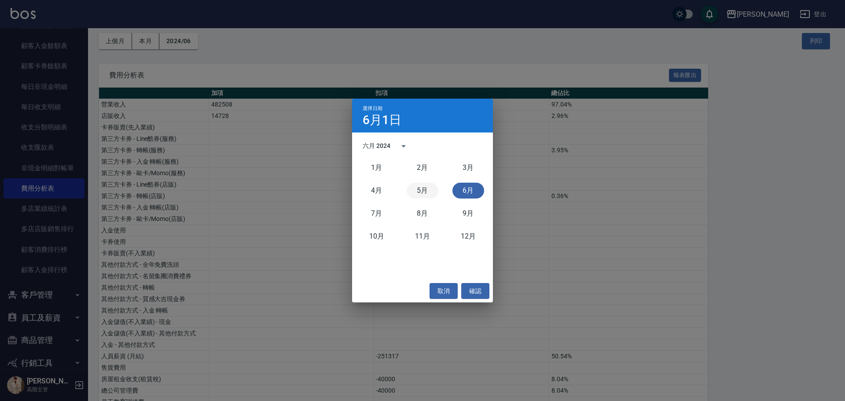
click at [420, 191] on button "5月" at bounding box center [423, 191] width 32 height 16
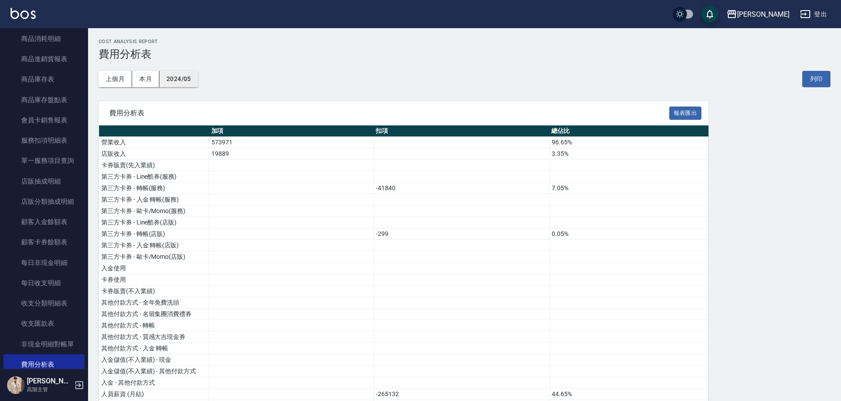
click at [182, 79] on button "2024/05" at bounding box center [178, 79] width 39 height 16
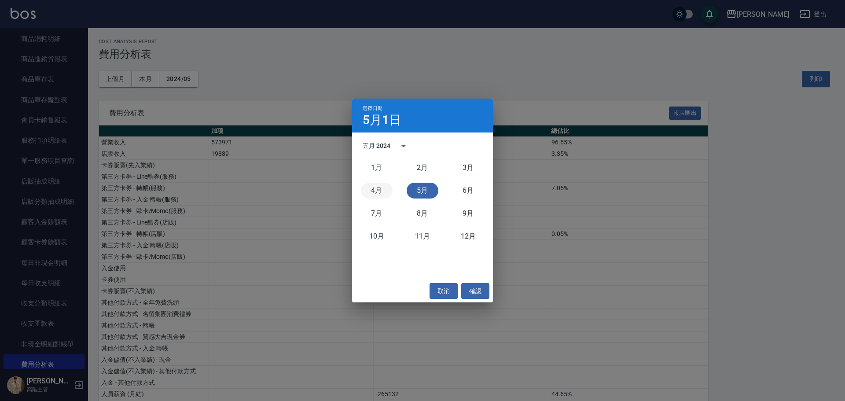
click at [377, 190] on button "4月" at bounding box center [377, 191] width 32 height 16
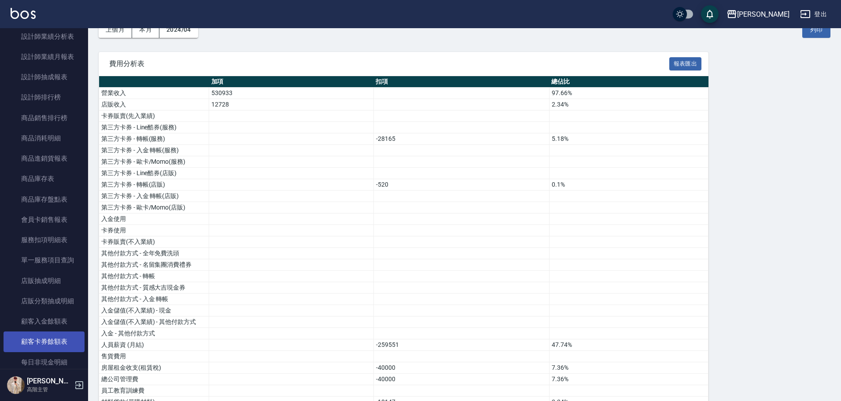
scroll to position [572, 0]
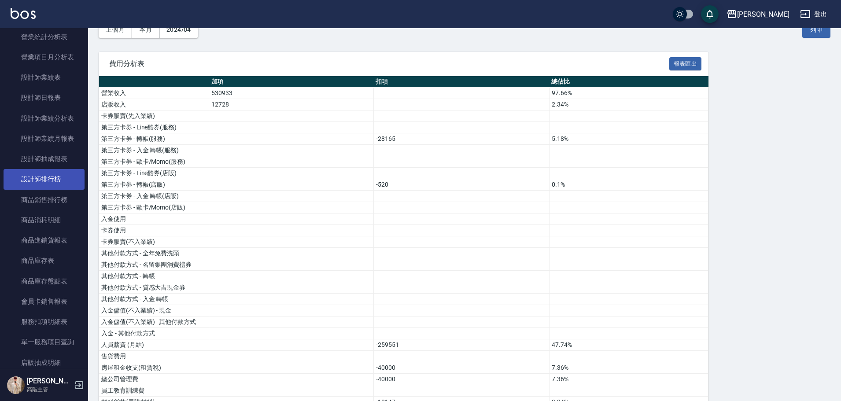
click at [63, 171] on link "設計師排行榜" at bounding box center [44, 179] width 81 height 20
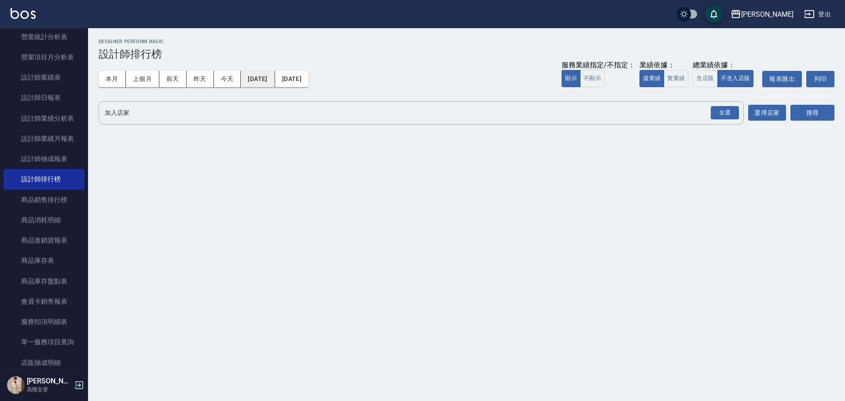
click at [267, 83] on button "[DATE]" at bounding box center [258, 79] width 34 height 16
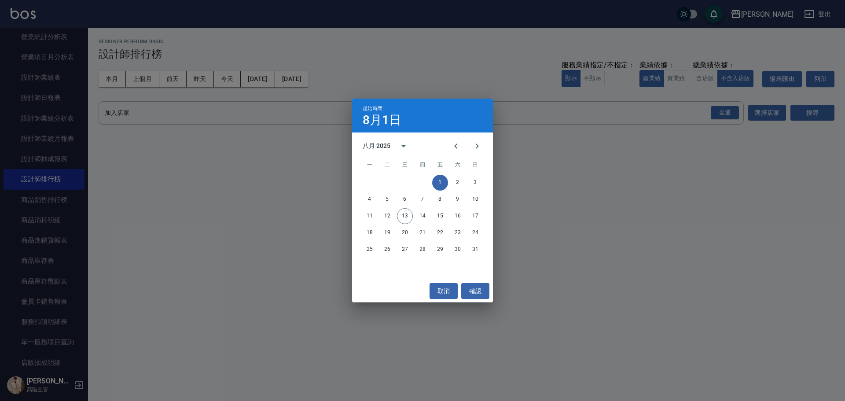
click at [385, 141] on div "八月 2025" at bounding box center [377, 145] width 28 height 9
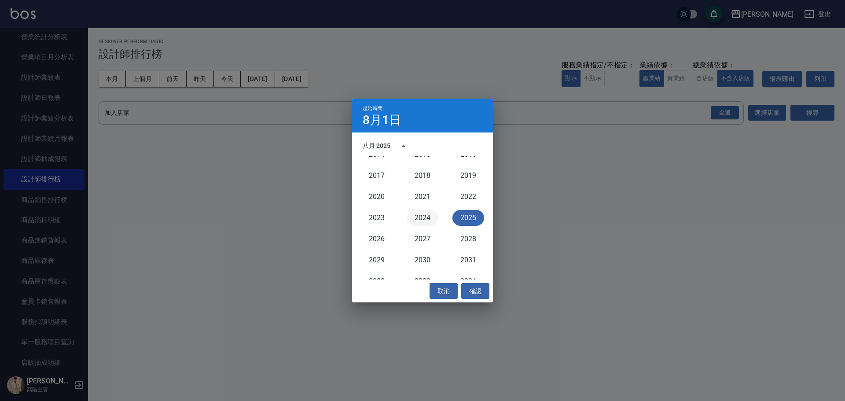
click at [425, 215] on button "2024" at bounding box center [423, 218] width 32 height 16
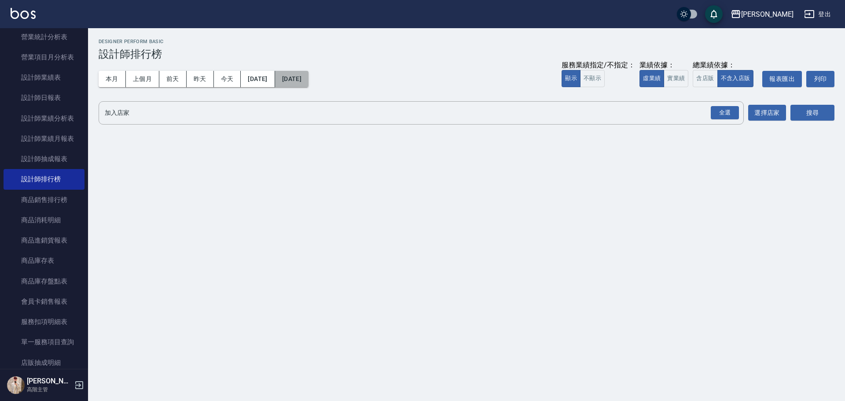
click at [309, 81] on button "[DATE]" at bounding box center [291, 79] width 33 height 16
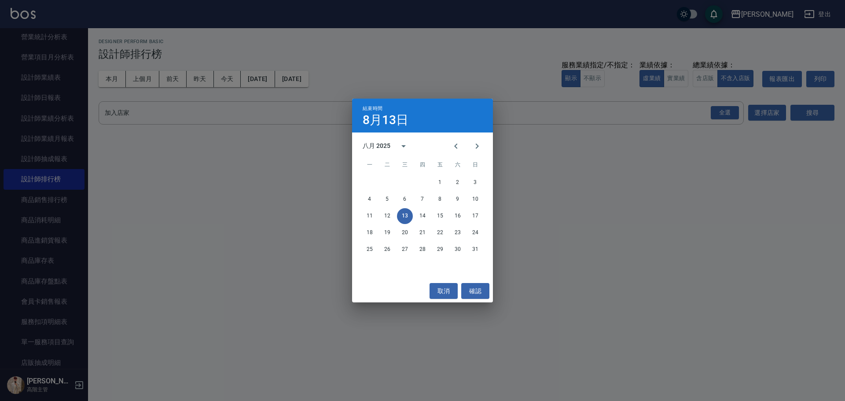
click at [386, 146] on div "八月 2025" at bounding box center [377, 145] width 28 height 9
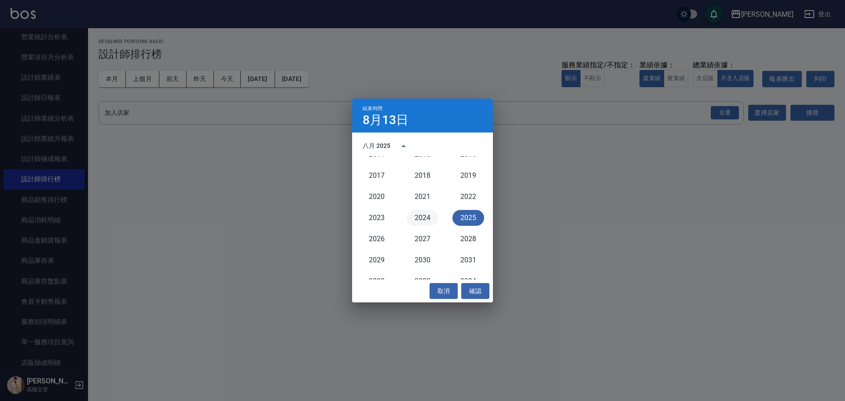
click at [423, 214] on button "2024" at bounding box center [423, 218] width 32 height 16
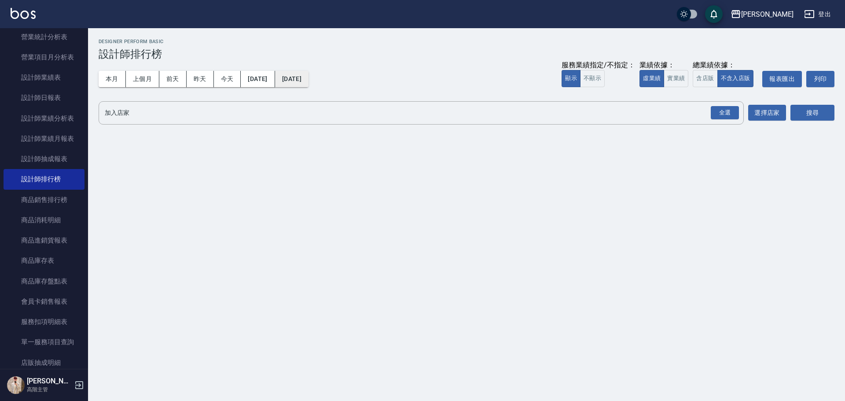
click at [309, 79] on button "[DATE]" at bounding box center [291, 79] width 33 height 16
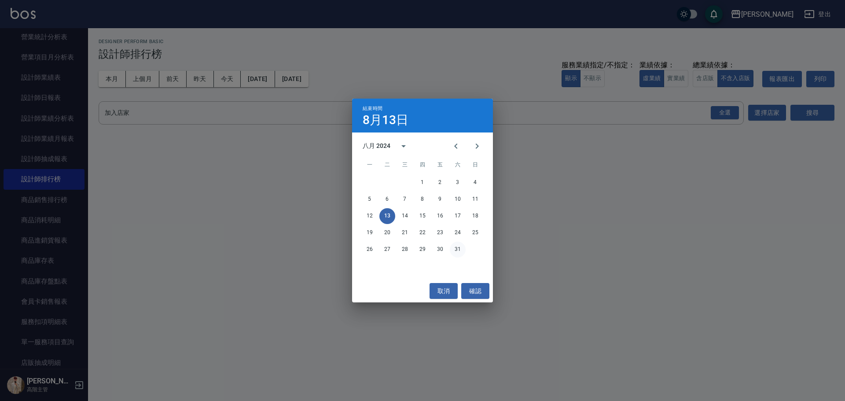
click at [454, 244] on button "31" at bounding box center [458, 250] width 16 height 16
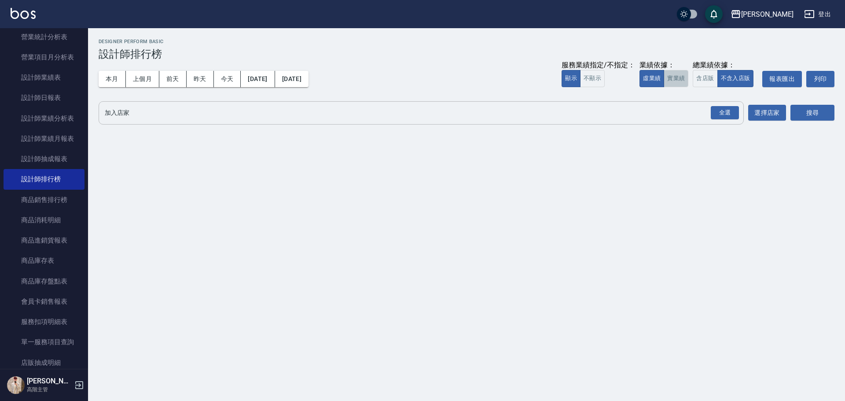
drag, startPoint x: 676, startPoint y: 84, endPoint x: 735, endPoint y: 124, distance: 71.3
click at [677, 85] on button "實業績" at bounding box center [676, 78] width 25 height 17
drag, startPoint x: 734, startPoint y: 118, endPoint x: 782, endPoint y: 116, distance: 48.0
click at [734, 118] on div "全選" at bounding box center [725, 113] width 28 height 14
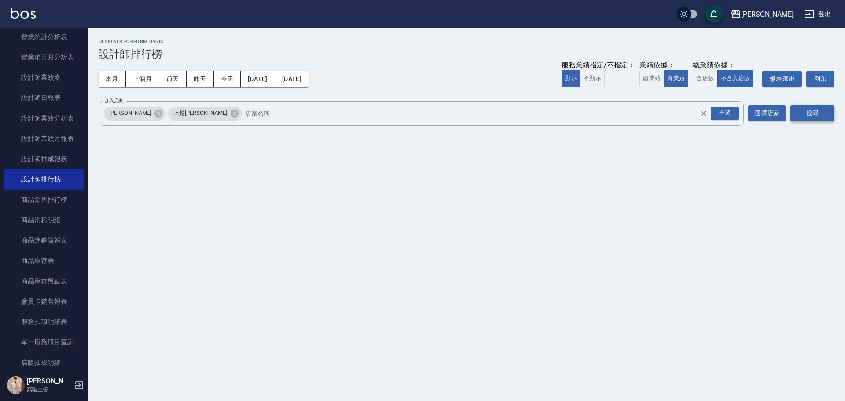
click at [810, 115] on button "搜尋" at bounding box center [813, 113] width 44 height 16
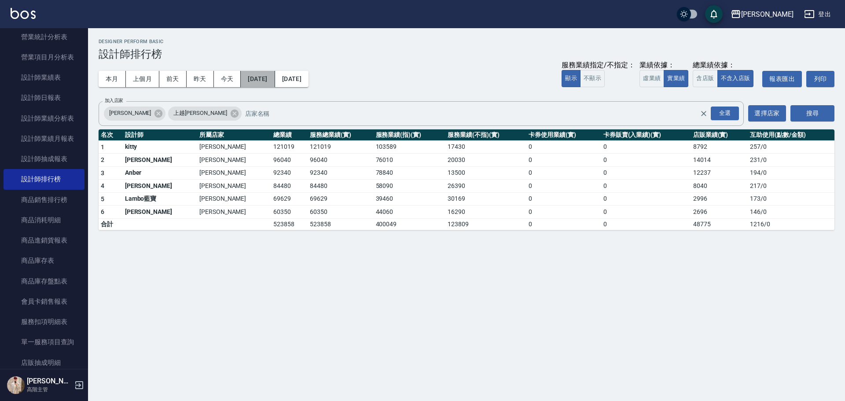
click at [271, 76] on button "[DATE]" at bounding box center [258, 79] width 34 height 16
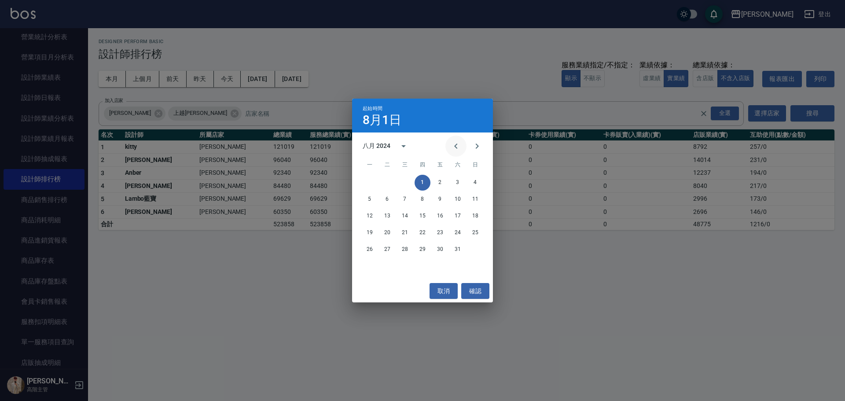
click at [457, 148] on icon "Previous month" at bounding box center [455, 146] width 3 height 5
drag, startPoint x: 370, startPoint y: 181, endPoint x: 372, endPoint y: 173, distance: 7.7
click at [371, 181] on button "1" at bounding box center [370, 183] width 16 height 16
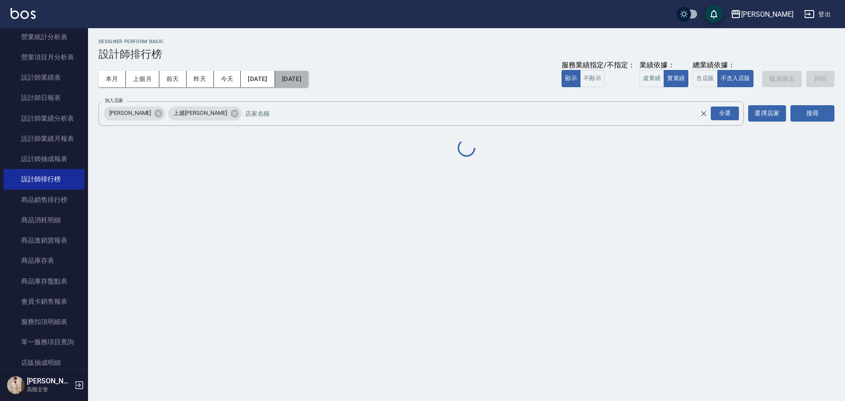
click at [309, 82] on button "[DATE]" at bounding box center [291, 79] width 33 height 16
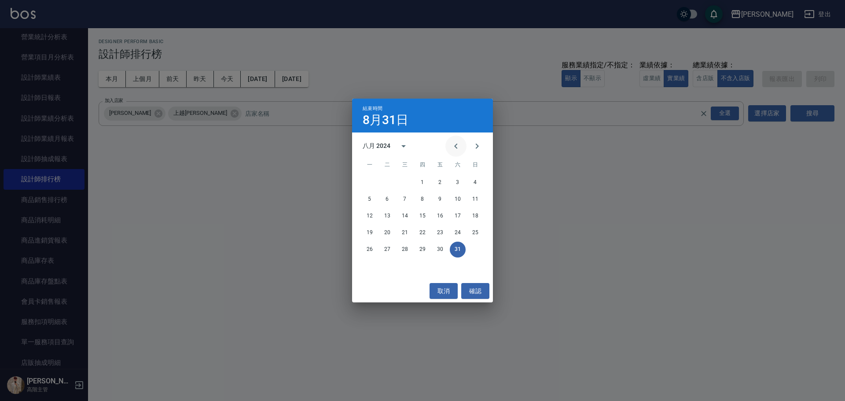
click at [456, 147] on icon "Previous month" at bounding box center [455, 146] width 3 height 5
click at [401, 247] on button "31" at bounding box center [405, 250] width 16 height 16
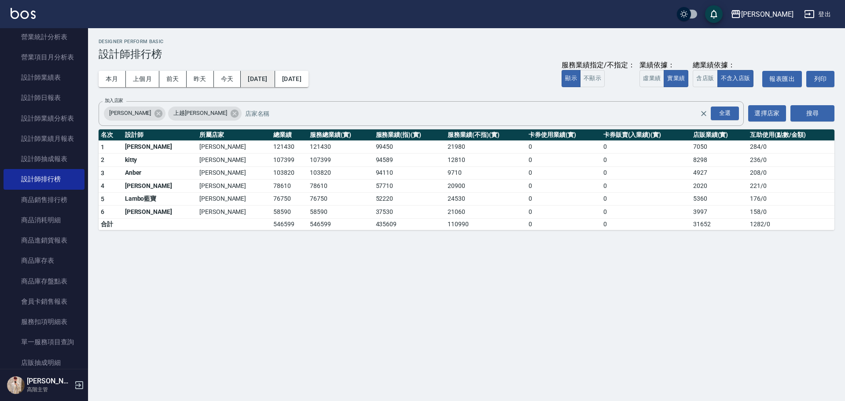
click at [265, 84] on button "[DATE]" at bounding box center [258, 79] width 34 height 16
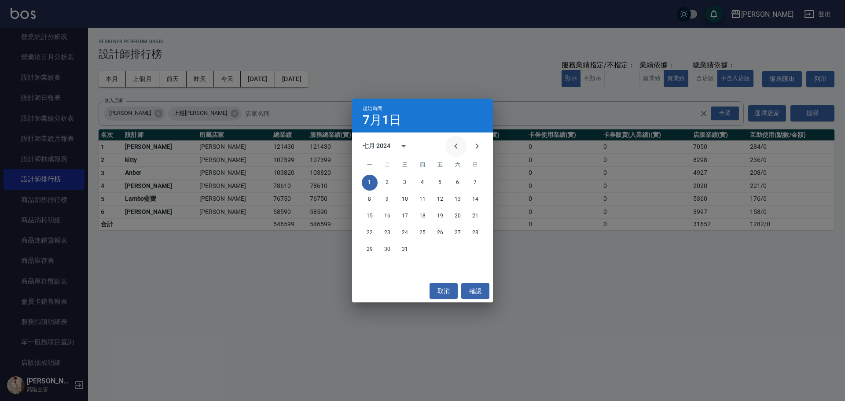
click at [457, 149] on icon "Previous month" at bounding box center [456, 146] width 11 height 11
click at [456, 181] on button "1" at bounding box center [458, 183] width 16 height 16
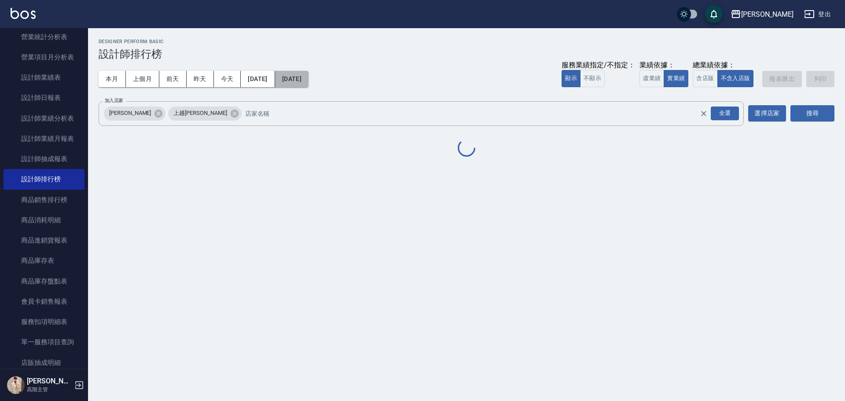
click at [309, 82] on button "[DATE]" at bounding box center [291, 79] width 33 height 16
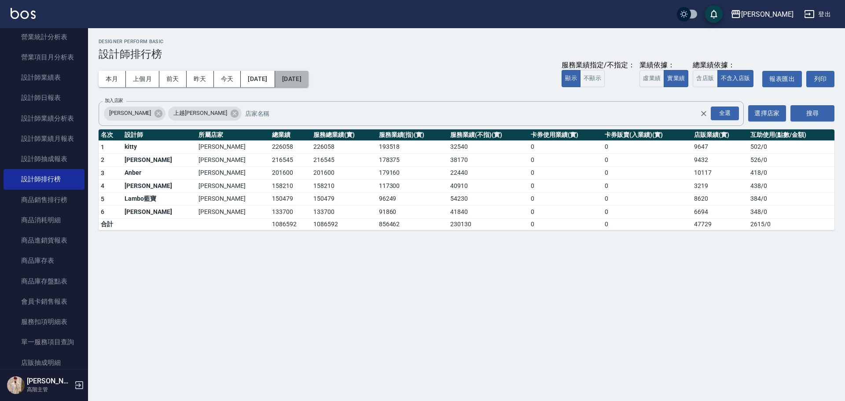
click at [309, 85] on button "[DATE]" at bounding box center [291, 79] width 33 height 16
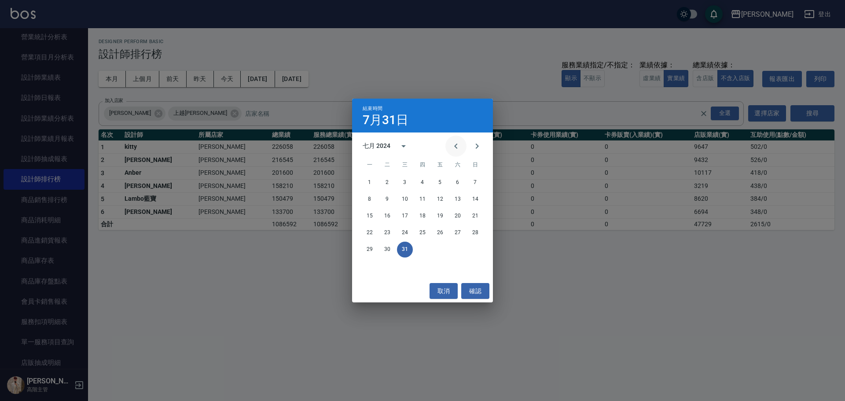
click at [456, 147] on icon "Previous month" at bounding box center [455, 146] width 3 height 5
click at [476, 248] on button "30" at bounding box center [476, 250] width 16 height 16
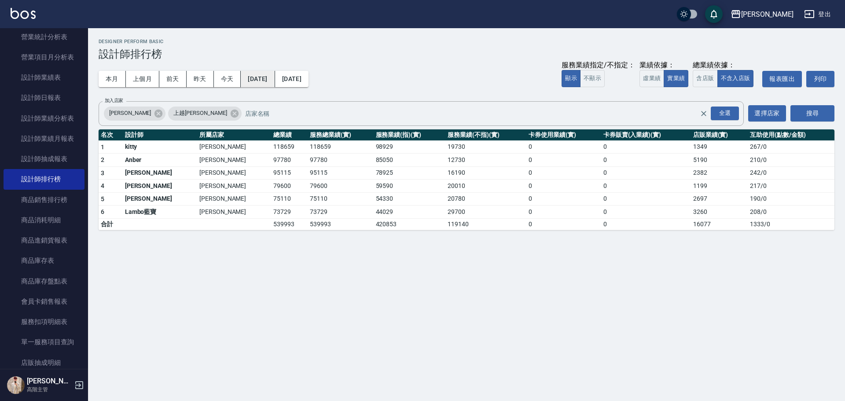
click at [275, 81] on button "[DATE]" at bounding box center [258, 79] width 34 height 16
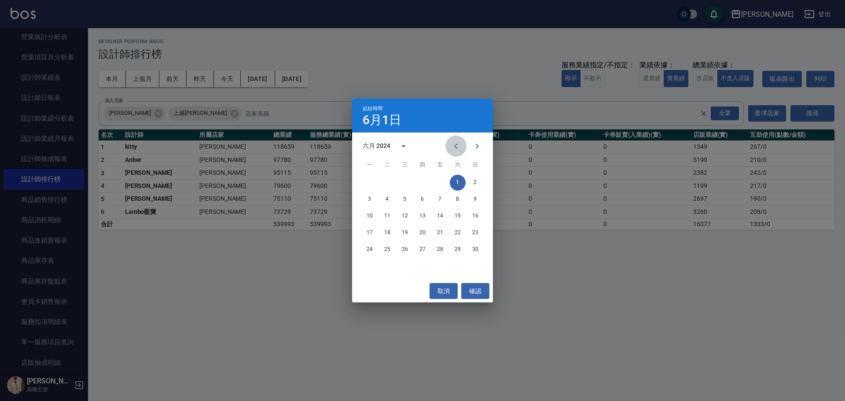
click at [459, 146] on icon "Previous month" at bounding box center [456, 146] width 11 height 11
click at [409, 183] on button "1" at bounding box center [405, 183] width 16 height 16
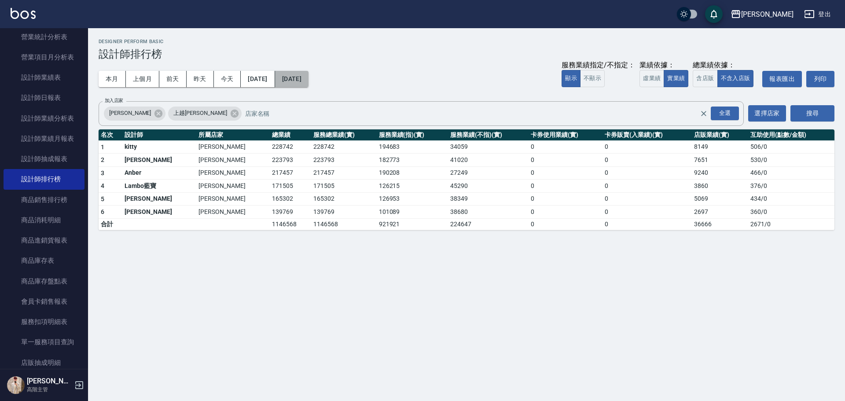
click at [309, 78] on button "[DATE]" at bounding box center [291, 79] width 33 height 16
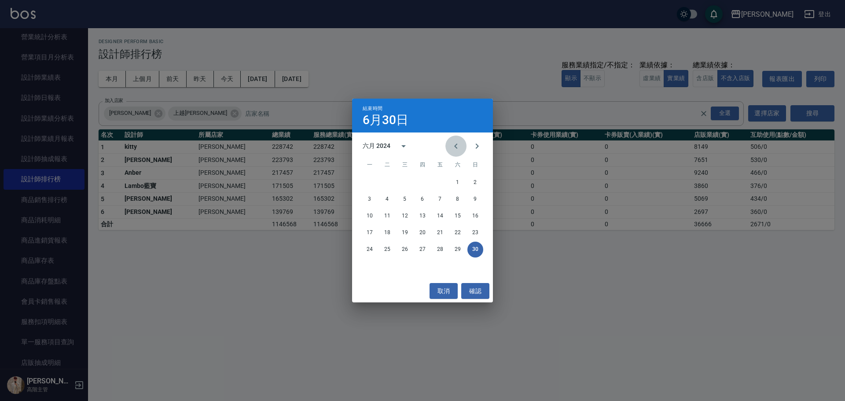
click at [454, 149] on icon "Previous month" at bounding box center [456, 146] width 11 height 11
click at [441, 246] on button "31" at bounding box center [440, 250] width 16 height 16
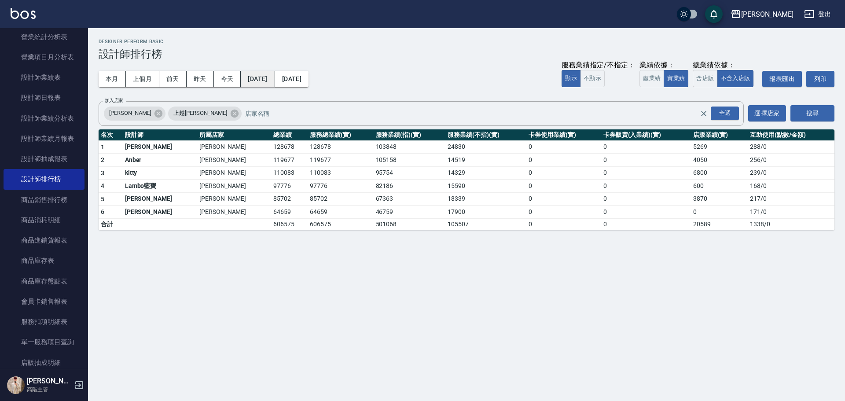
click at [275, 80] on button "[DATE]" at bounding box center [258, 79] width 34 height 16
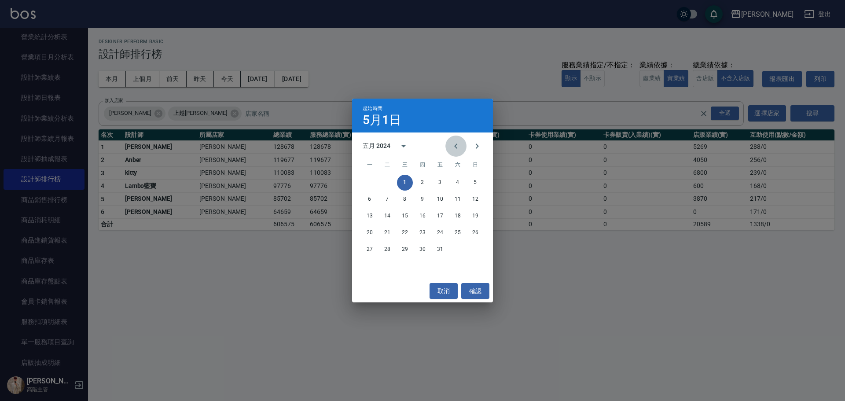
click at [455, 146] on icon "Previous month" at bounding box center [455, 146] width 3 height 5
click at [369, 183] on button "1" at bounding box center [370, 183] width 16 height 16
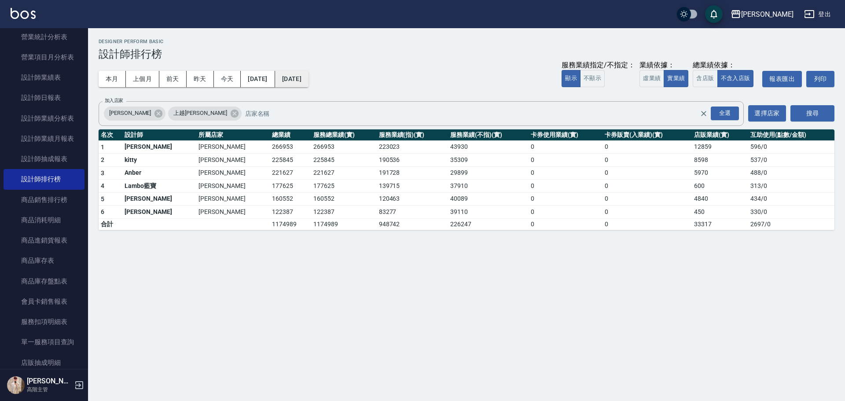
click at [309, 84] on button "[DATE]" at bounding box center [291, 79] width 33 height 16
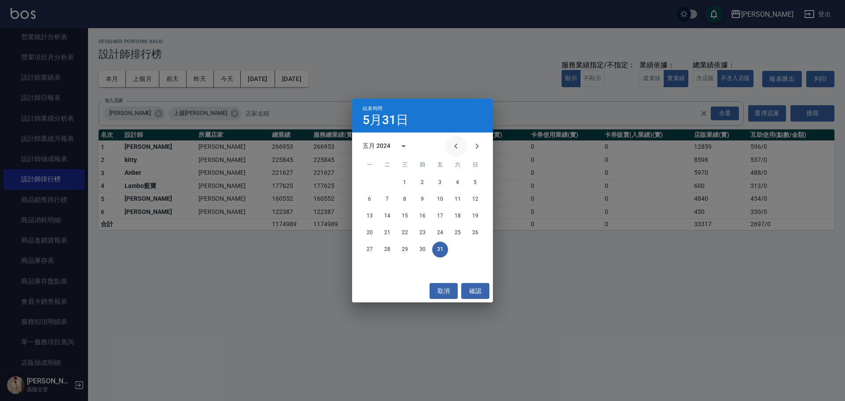
click at [451, 147] on icon "Previous month" at bounding box center [456, 146] width 11 height 11
click at [386, 244] on button "30" at bounding box center [387, 250] width 16 height 16
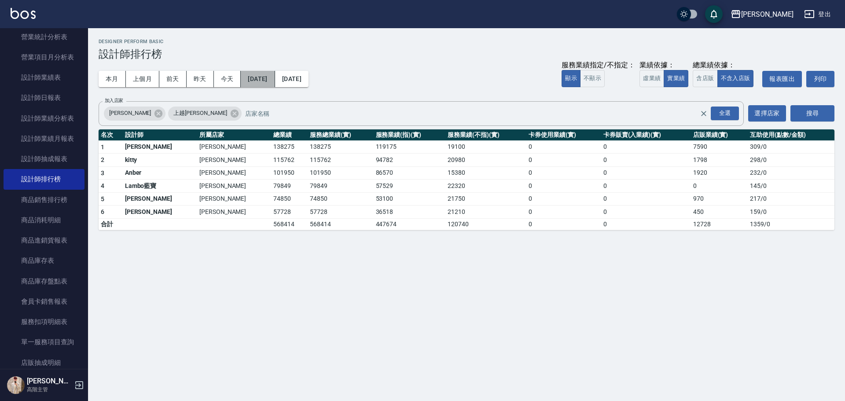
click at [275, 83] on button "[DATE]" at bounding box center [258, 79] width 34 height 16
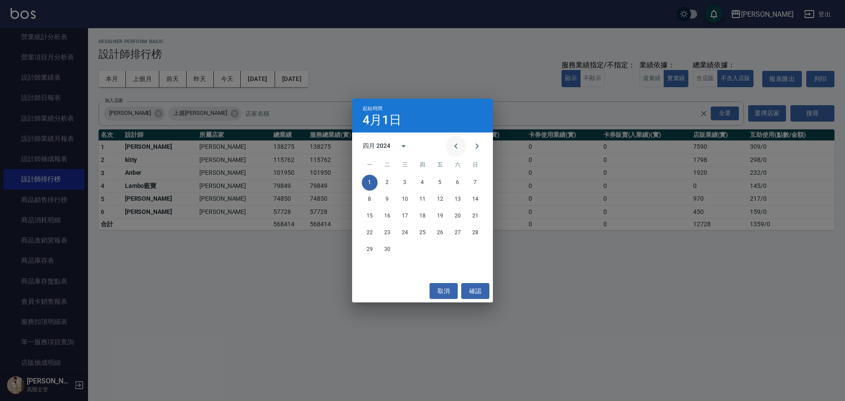
click at [456, 149] on icon "Previous month" at bounding box center [456, 146] width 11 height 11
click at [440, 180] on button "1" at bounding box center [440, 183] width 16 height 16
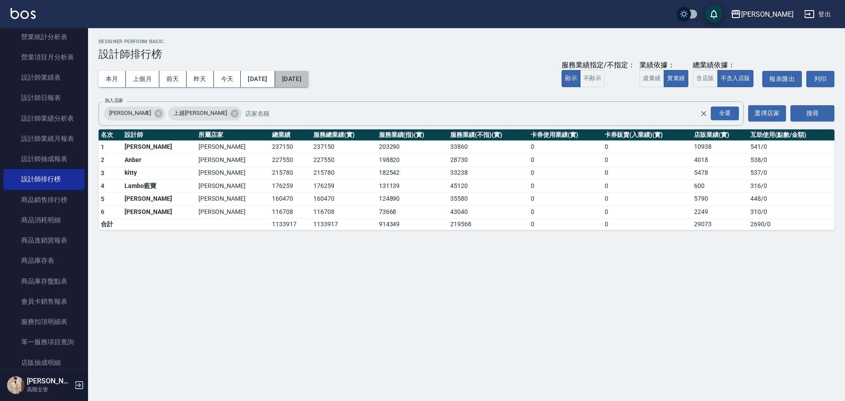
click at [309, 81] on button "[DATE]" at bounding box center [291, 79] width 33 height 16
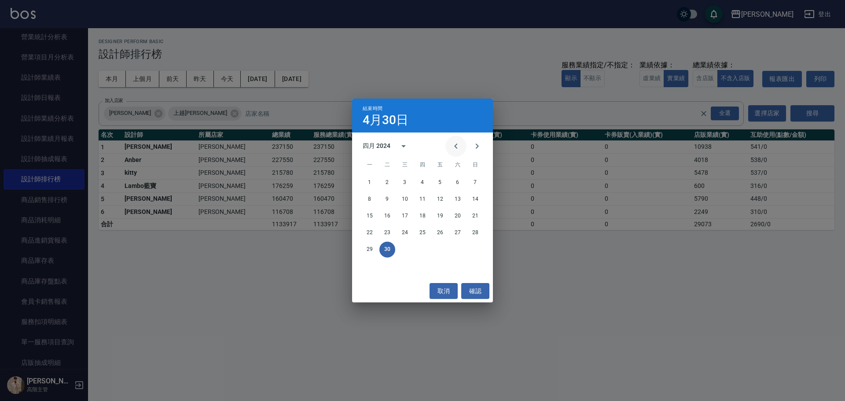
click at [462, 148] on button "Previous month" at bounding box center [455, 146] width 21 height 21
click at [478, 250] on button "31" at bounding box center [476, 250] width 16 height 16
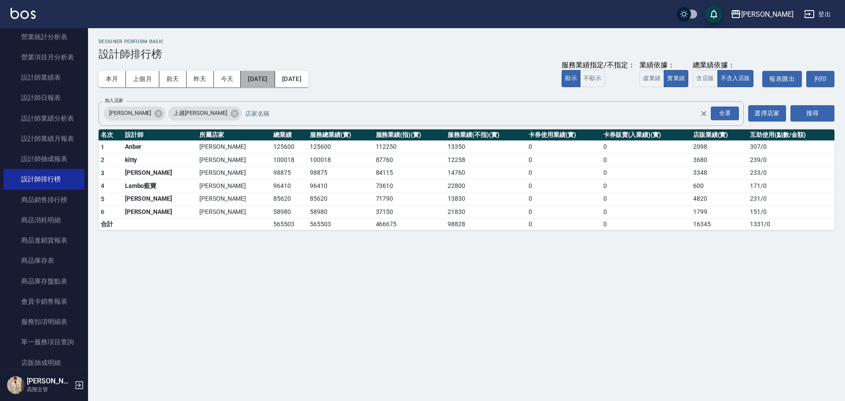
click at [252, 78] on button "[DATE]" at bounding box center [258, 79] width 34 height 16
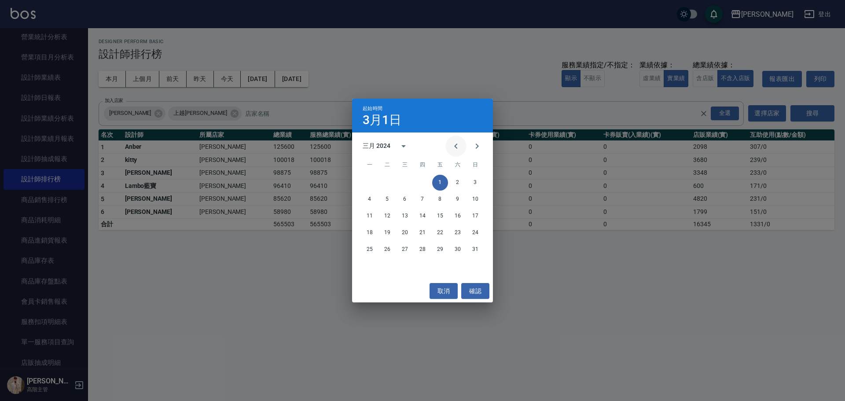
click at [453, 145] on icon "Previous month" at bounding box center [456, 146] width 11 height 11
click at [426, 179] on button "1" at bounding box center [423, 183] width 16 height 16
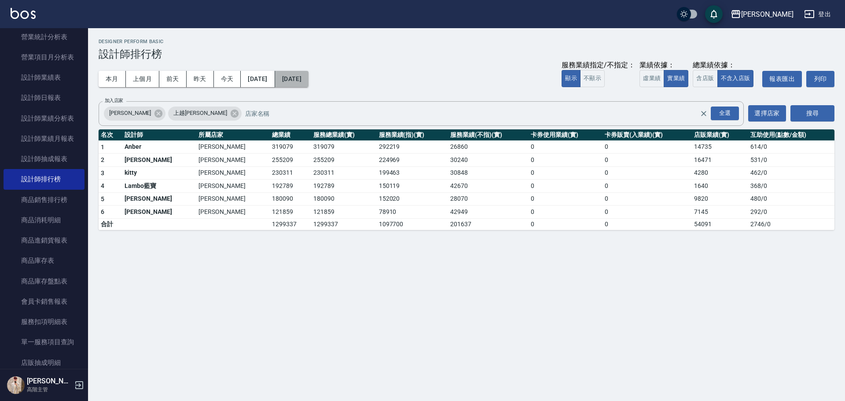
click at [307, 78] on button "[DATE]" at bounding box center [291, 79] width 33 height 16
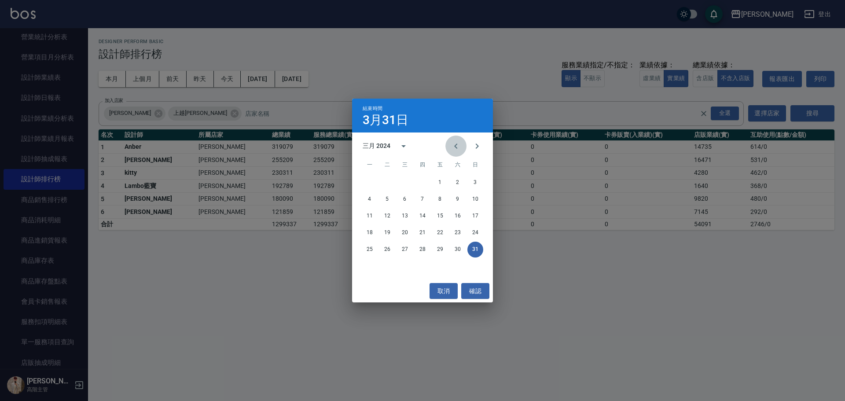
click at [457, 147] on icon "Previous month" at bounding box center [456, 146] width 11 height 11
click at [428, 248] on button "29" at bounding box center [423, 250] width 16 height 16
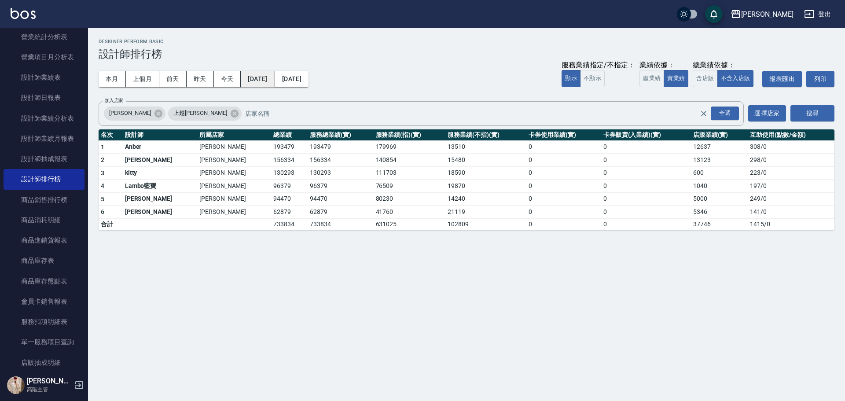
click at [275, 80] on button "[DATE]" at bounding box center [258, 79] width 34 height 16
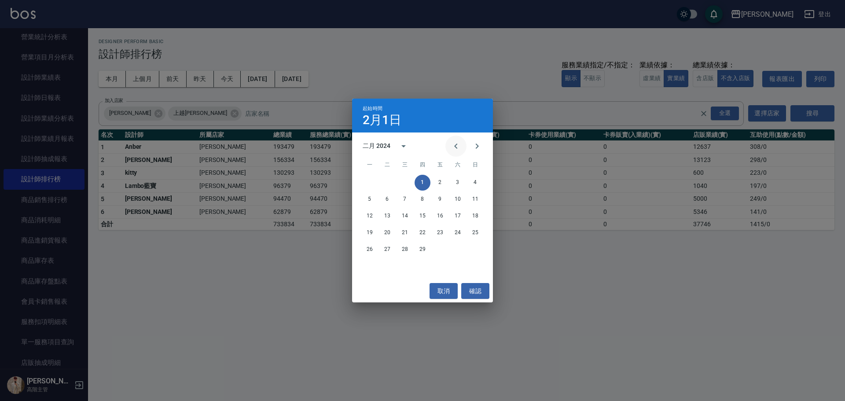
click at [454, 144] on icon "Previous month" at bounding box center [456, 146] width 11 height 11
click at [375, 177] on button "1" at bounding box center [370, 183] width 16 height 16
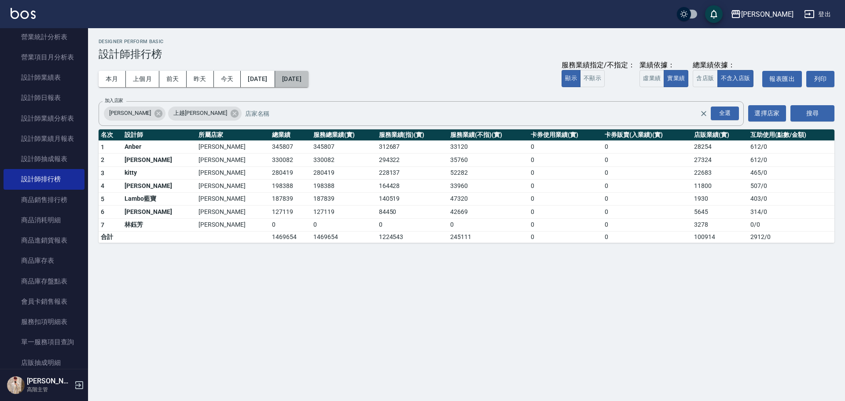
click at [309, 79] on button "[DATE]" at bounding box center [291, 79] width 33 height 16
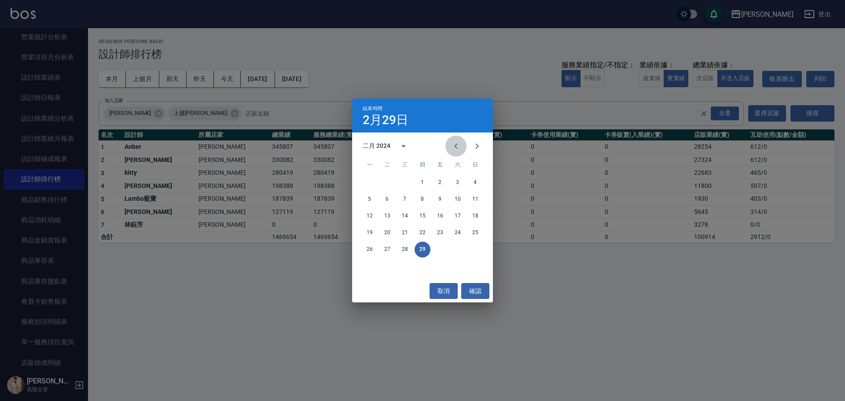
click at [454, 146] on icon "Previous month" at bounding box center [456, 146] width 11 height 11
click at [406, 247] on button "31" at bounding box center [405, 250] width 16 height 16
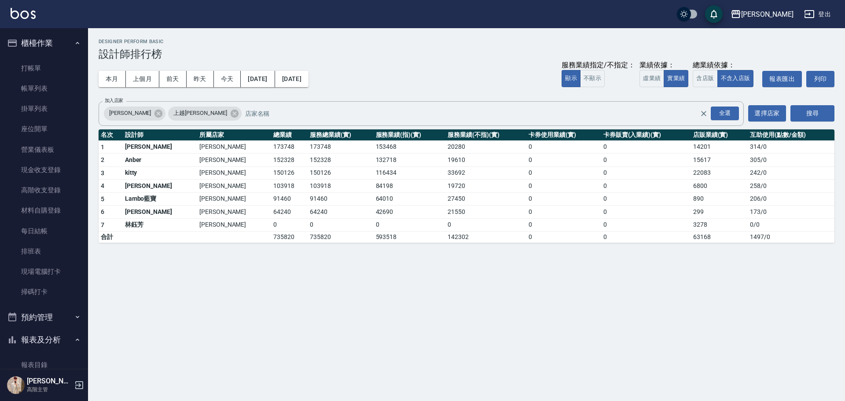
scroll to position [572, 0]
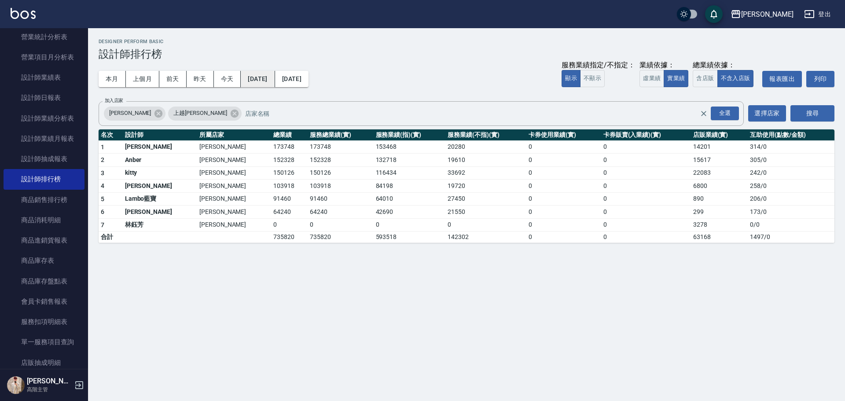
click at [254, 75] on button "[DATE]" at bounding box center [258, 79] width 34 height 16
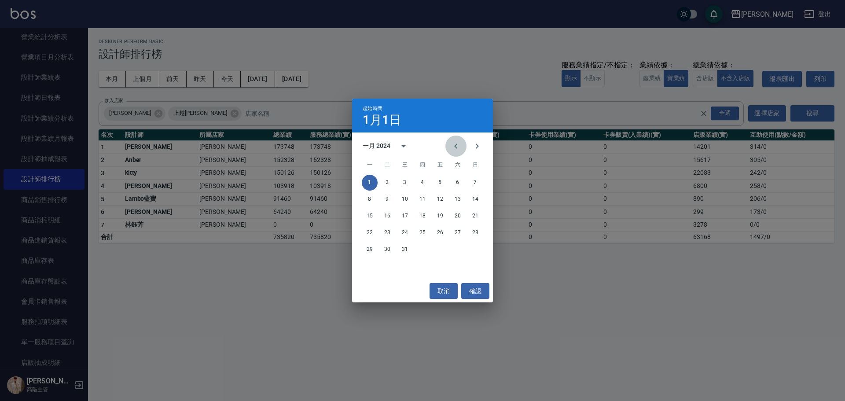
click at [458, 146] on icon "Previous month" at bounding box center [456, 146] width 11 height 11
drag, startPoint x: 441, startPoint y: 177, endPoint x: 441, endPoint y: 171, distance: 5.7
click at [441, 173] on div "一 二 三 四 五 六 日 1 2 3 4 5 6 7 8 9 10 11 12 13 14 15 16 17 18 19 20 21 22 23 24 25…" at bounding box center [422, 217] width 141 height 123
click at [436, 175] on div "1 2 3" at bounding box center [422, 183] width 141 height 16
click at [438, 182] on button "1" at bounding box center [440, 183] width 16 height 16
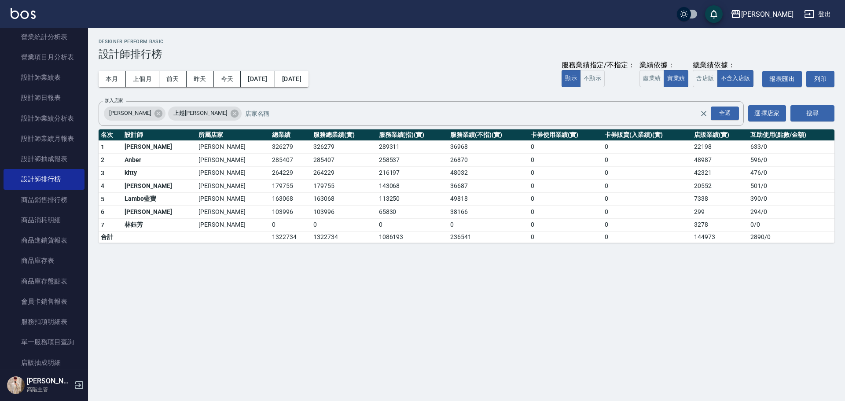
click at [309, 81] on button "[DATE]" at bounding box center [291, 79] width 33 height 16
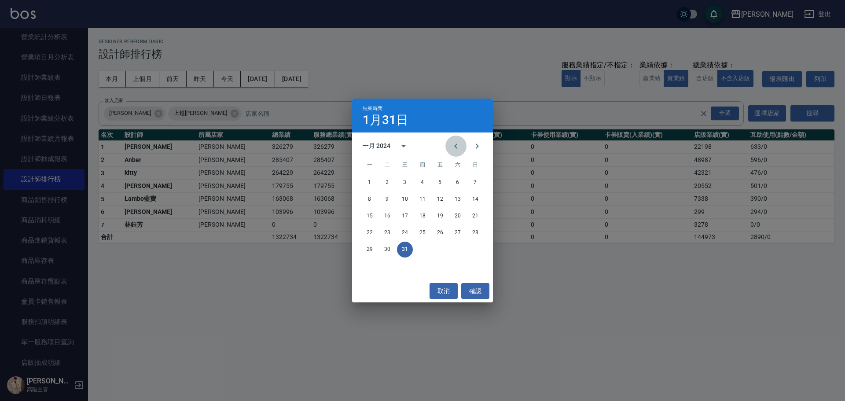
click at [459, 147] on icon "Previous month" at bounding box center [456, 146] width 11 height 11
click at [476, 249] on button "31" at bounding box center [476, 250] width 16 height 16
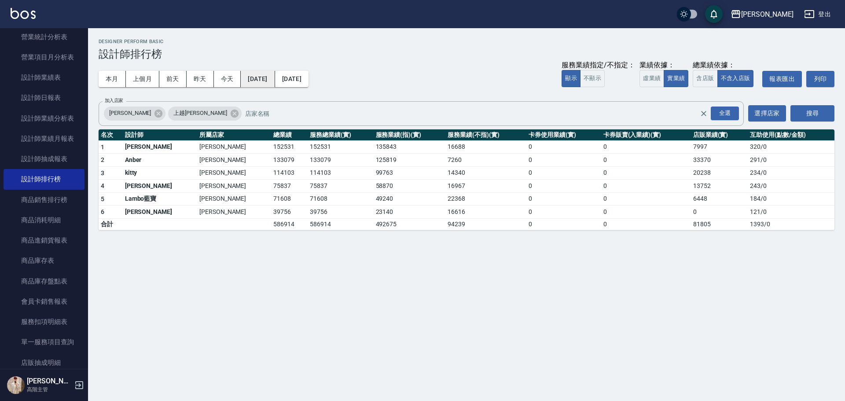
click at [272, 77] on button "[DATE]" at bounding box center [258, 79] width 34 height 16
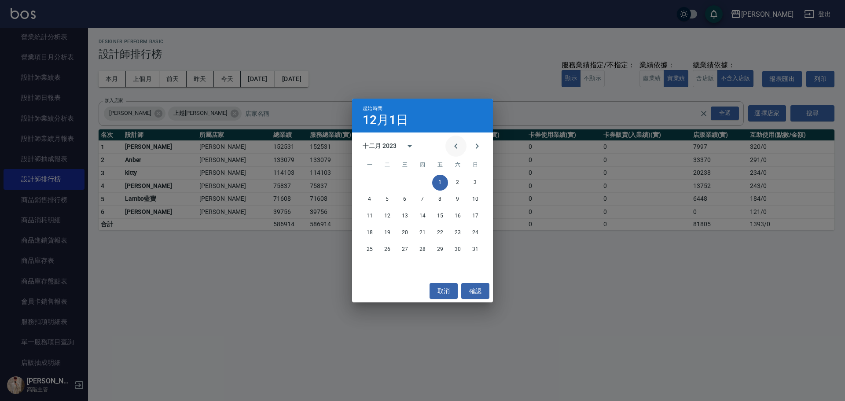
click at [454, 147] on icon "Previous month" at bounding box center [456, 146] width 11 height 11
click at [409, 183] on button "1" at bounding box center [405, 183] width 16 height 16
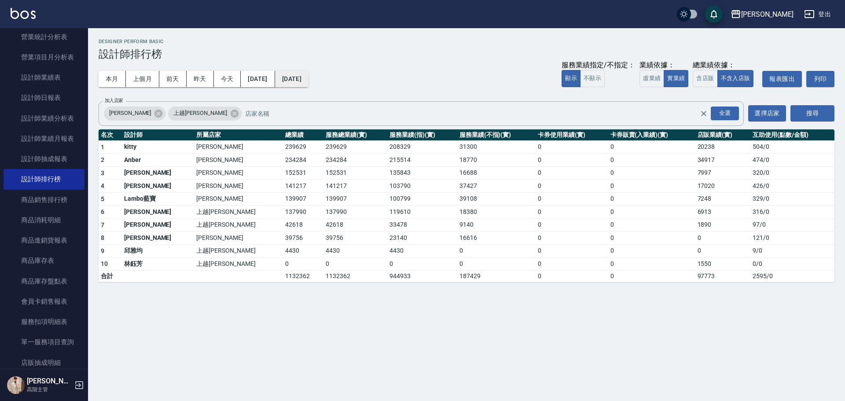
click at [309, 81] on button "[DATE]" at bounding box center [291, 79] width 33 height 16
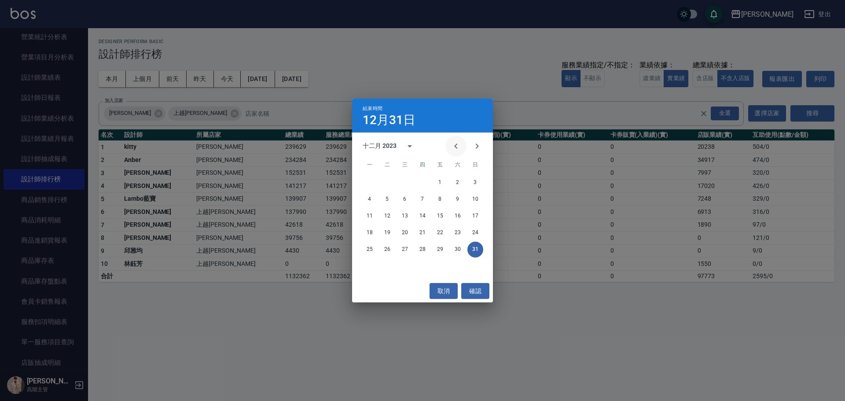
click at [460, 148] on icon "Previous month" at bounding box center [456, 146] width 11 height 11
click at [419, 247] on button "30" at bounding box center [423, 250] width 16 height 16
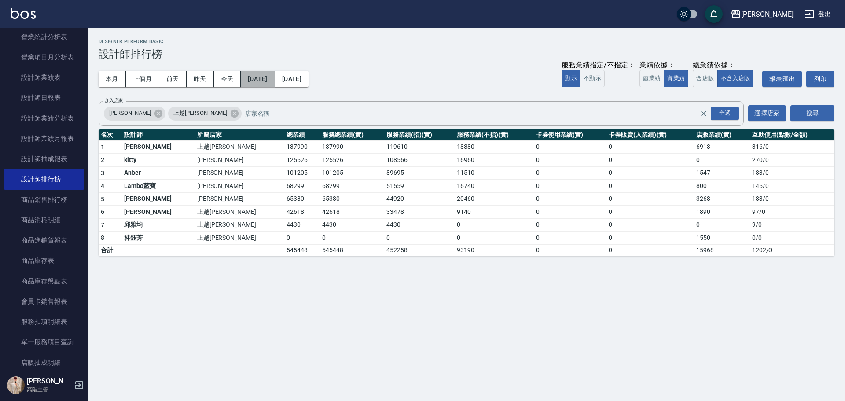
click at [275, 80] on button "[DATE]" at bounding box center [258, 79] width 34 height 16
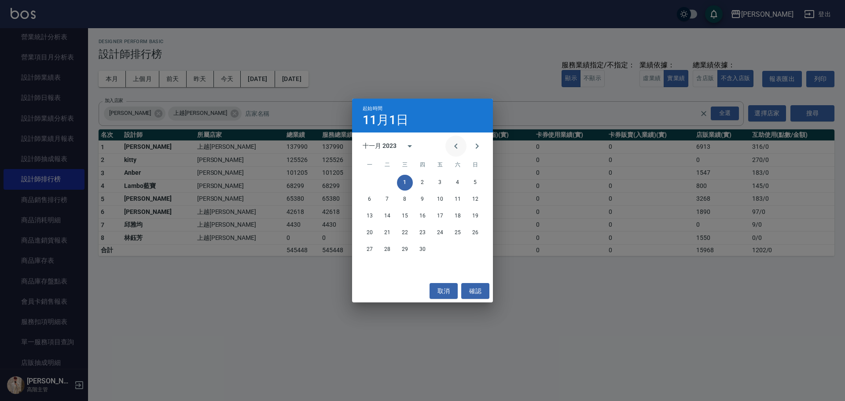
click at [453, 145] on icon "Previous month" at bounding box center [456, 146] width 11 height 11
click at [472, 180] on button "1" at bounding box center [476, 183] width 16 height 16
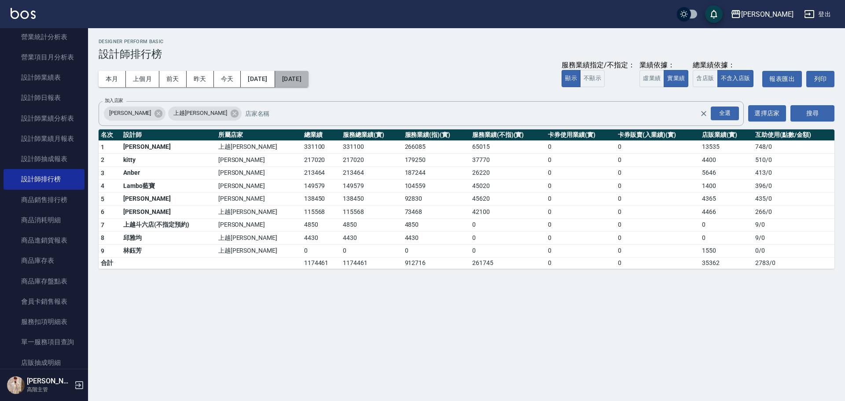
click at [309, 83] on button "[DATE]" at bounding box center [291, 79] width 33 height 16
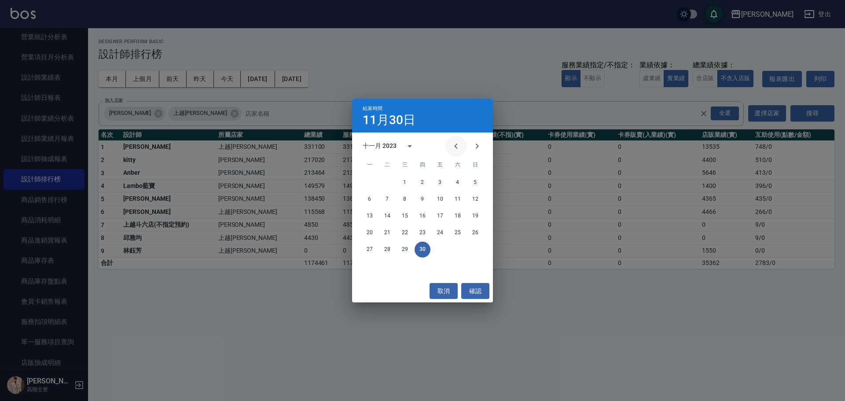
click at [458, 147] on icon "Previous month" at bounding box center [456, 146] width 11 height 11
click at [385, 264] on button "31" at bounding box center [387, 266] width 16 height 16
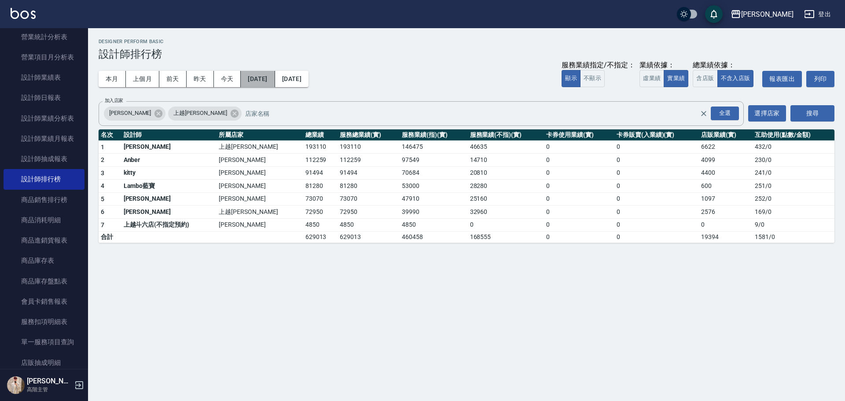
click at [275, 80] on button "[DATE]" at bounding box center [258, 79] width 34 height 16
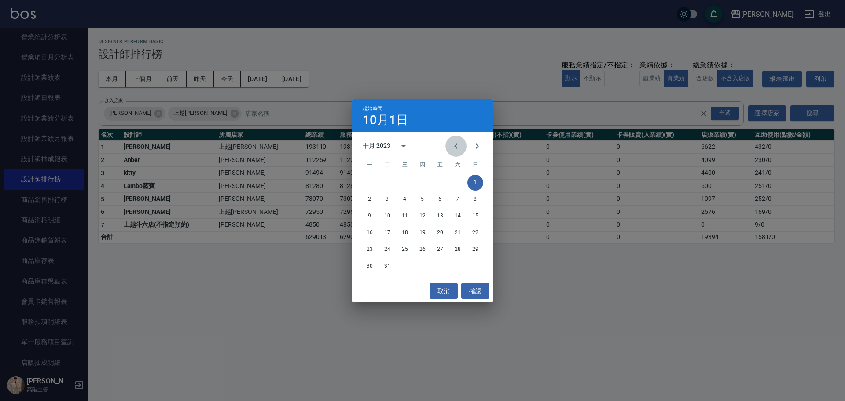
click at [461, 148] on icon "Previous month" at bounding box center [456, 146] width 11 height 11
click at [440, 182] on button "1" at bounding box center [440, 183] width 16 height 16
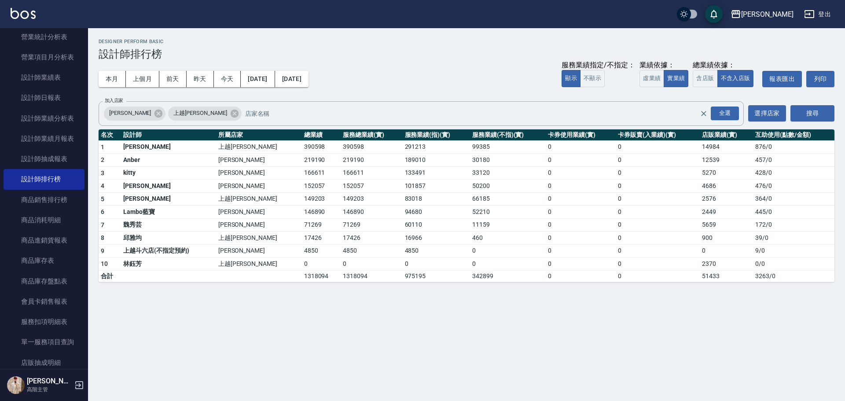
click at [309, 81] on button "[DATE]" at bounding box center [291, 79] width 33 height 16
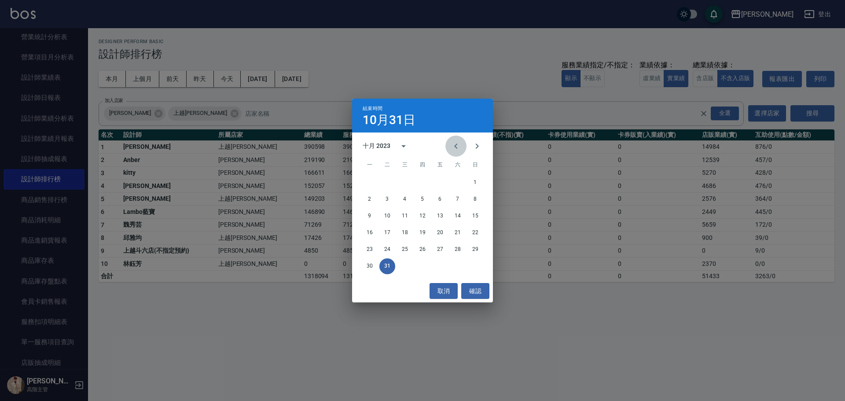
click at [452, 144] on icon "Previous month" at bounding box center [456, 146] width 11 height 11
click at [451, 244] on div "25 26 27 28 29 30" at bounding box center [422, 250] width 141 height 16
click at [455, 249] on button "30" at bounding box center [458, 250] width 16 height 16
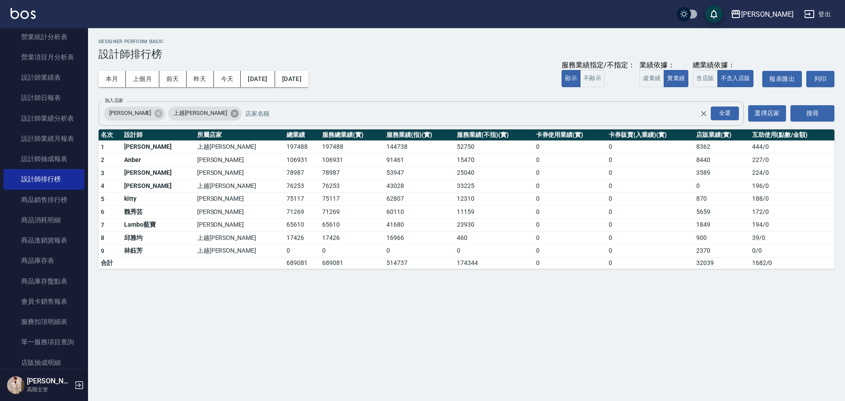
click at [230, 114] on icon at bounding box center [234, 113] width 8 height 8
click at [726, 116] on div "全選" at bounding box center [725, 114] width 28 height 14
click at [823, 106] on button "搜尋" at bounding box center [813, 113] width 44 height 16
click at [266, 79] on button "[DATE]" at bounding box center [258, 79] width 34 height 16
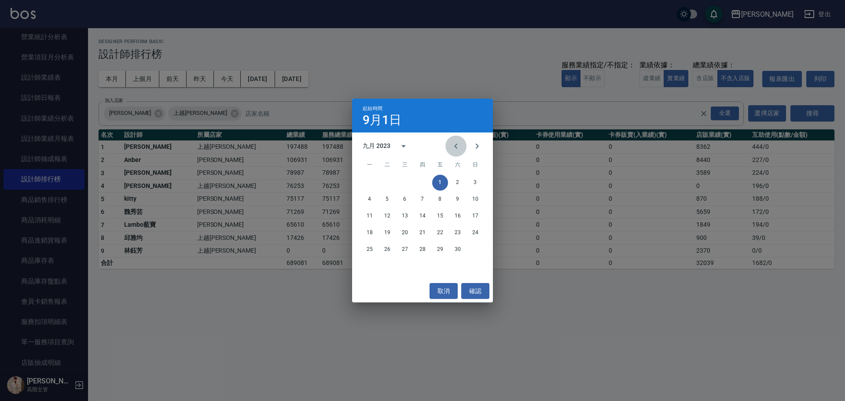
click at [459, 147] on icon "Previous month" at bounding box center [456, 146] width 11 height 11
click at [388, 185] on button "1" at bounding box center [387, 183] width 16 height 16
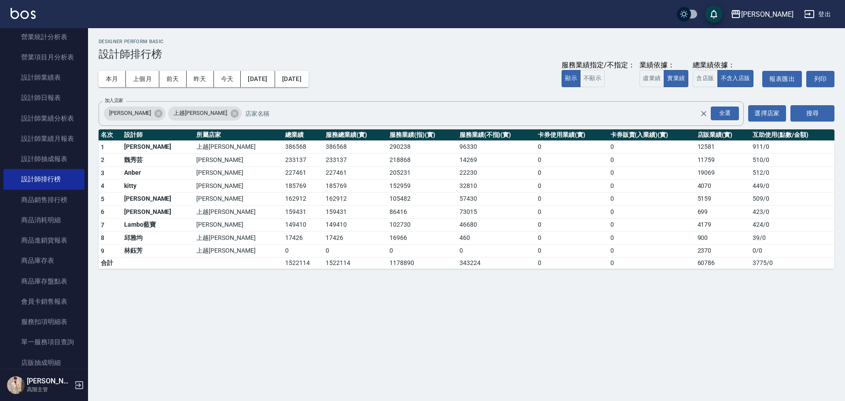
click at [309, 81] on button "[DATE]" at bounding box center [291, 79] width 33 height 16
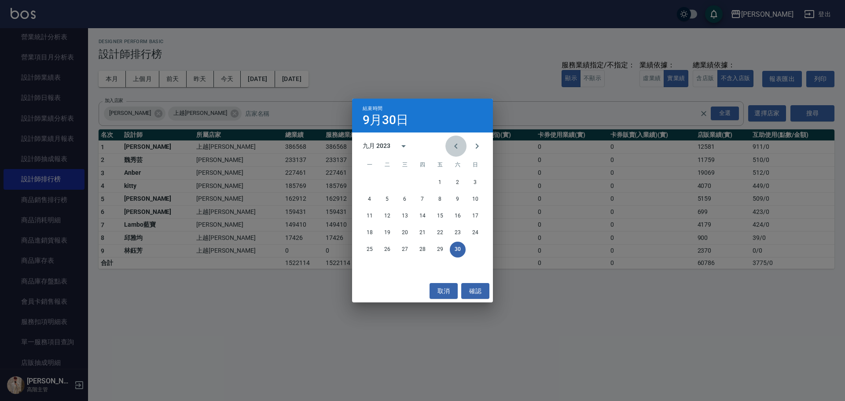
click at [455, 151] on icon "Previous month" at bounding box center [456, 146] width 11 height 11
click at [422, 247] on button "31" at bounding box center [423, 250] width 16 height 16
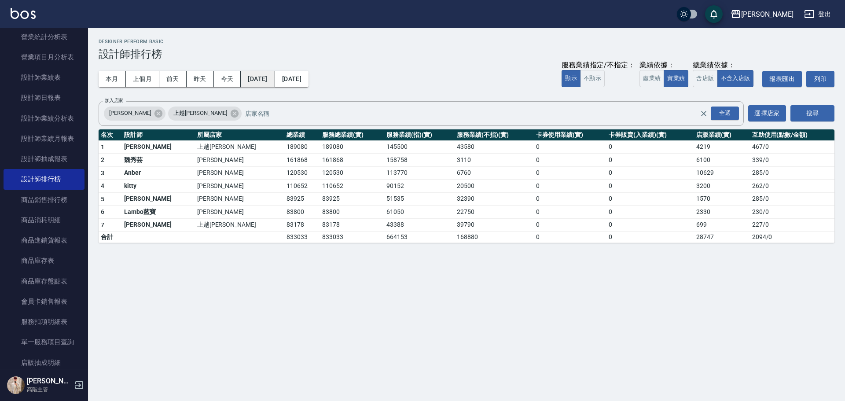
click at [275, 83] on button "[DATE]" at bounding box center [258, 79] width 34 height 16
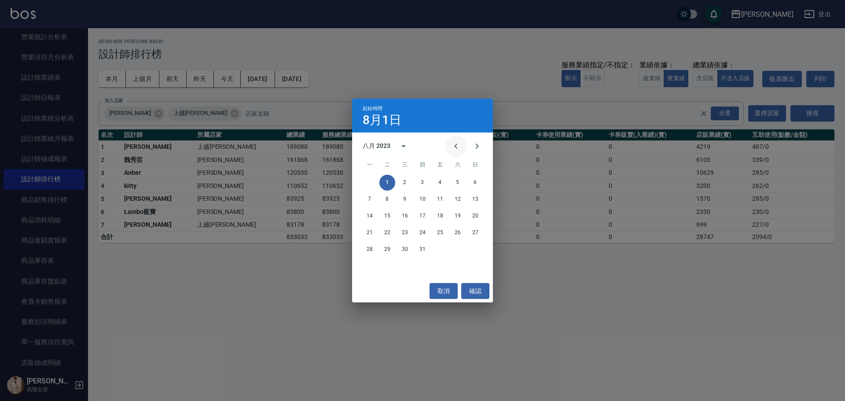
click at [459, 142] on icon "Previous month" at bounding box center [456, 146] width 11 height 11
click at [454, 181] on button "1" at bounding box center [458, 183] width 16 height 16
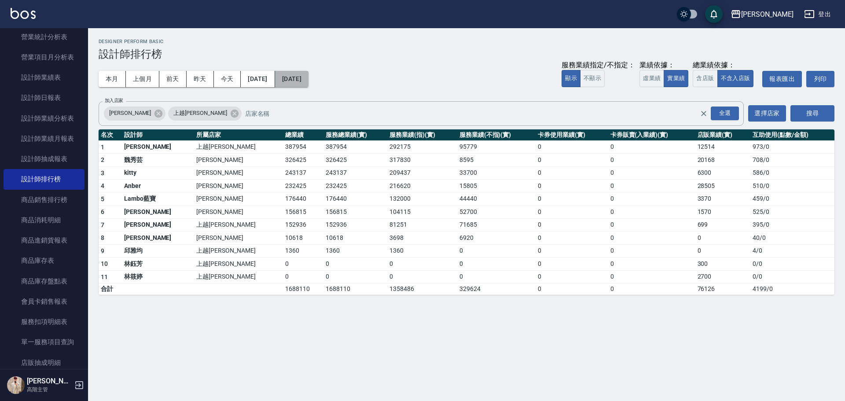
click at [309, 78] on button "[DATE]" at bounding box center [291, 79] width 33 height 16
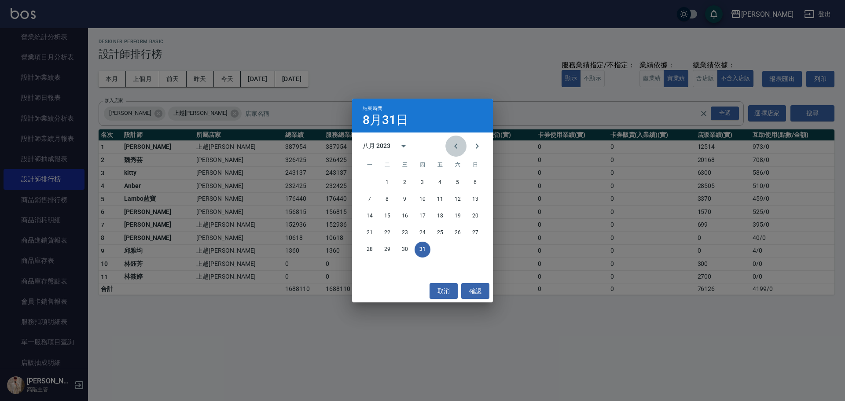
click at [459, 145] on icon "Previous month" at bounding box center [456, 146] width 11 height 11
click at [371, 266] on button "31" at bounding box center [370, 266] width 16 height 16
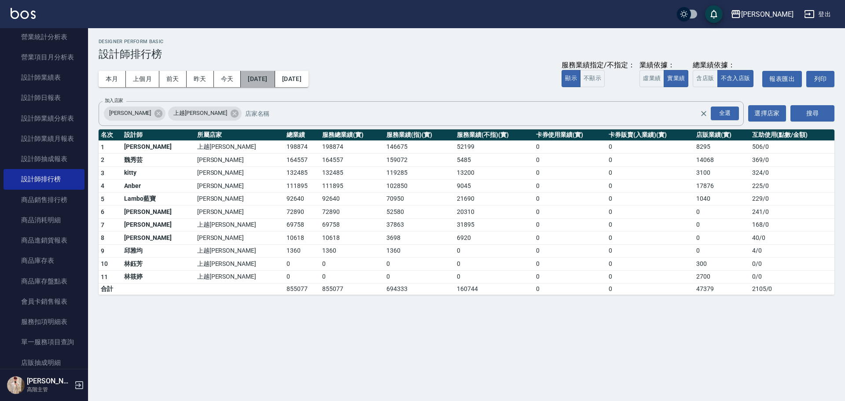
click at [273, 84] on button "[DATE]" at bounding box center [258, 79] width 34 height 16
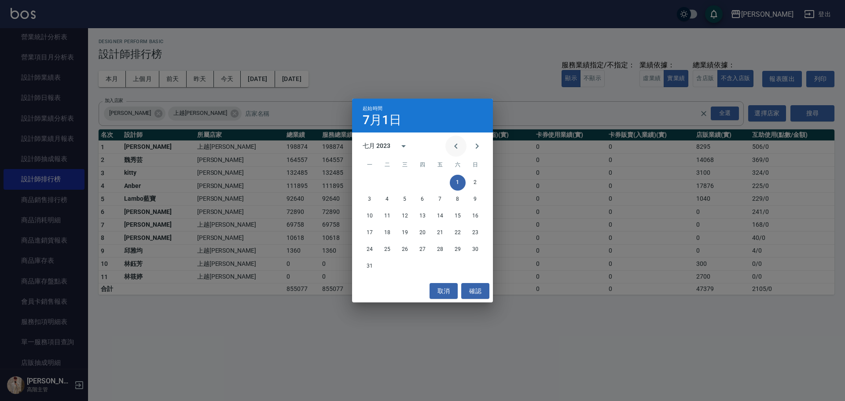
click at [452, 147] on icon "Previous month" at bounding box center [456, 146] width 11 height 11
click at [427, 183] on button "1" at bounding box center [423, 183] width 16 height 16
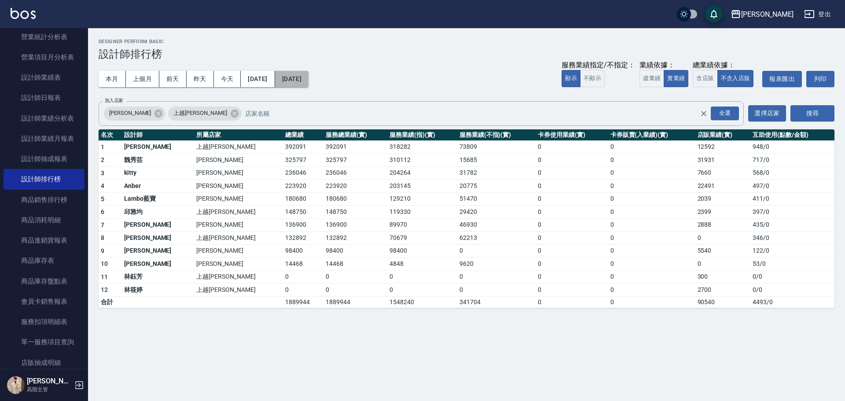
click at [309, 77] on button "[DATE]" at bounding box center [291, 79] width 33 height 16
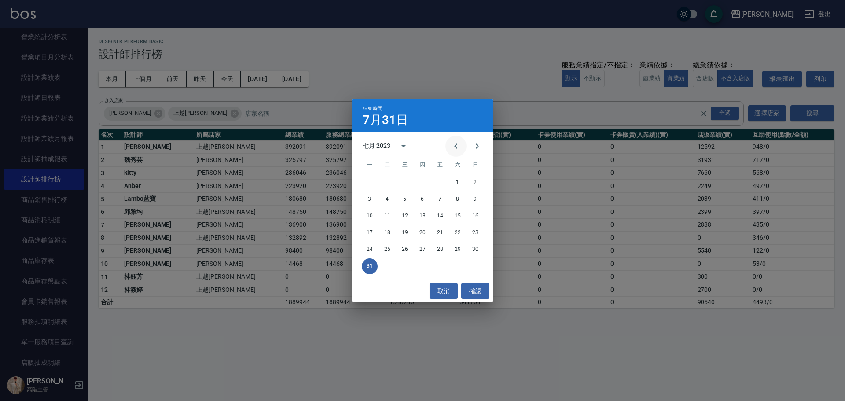
click at [454, 149] on icon "Previous month" at bounding box center [456, 146] width 11 height 11
click at [440, 249] on button "30" at bounding box center [440, 250] width 16 height 16
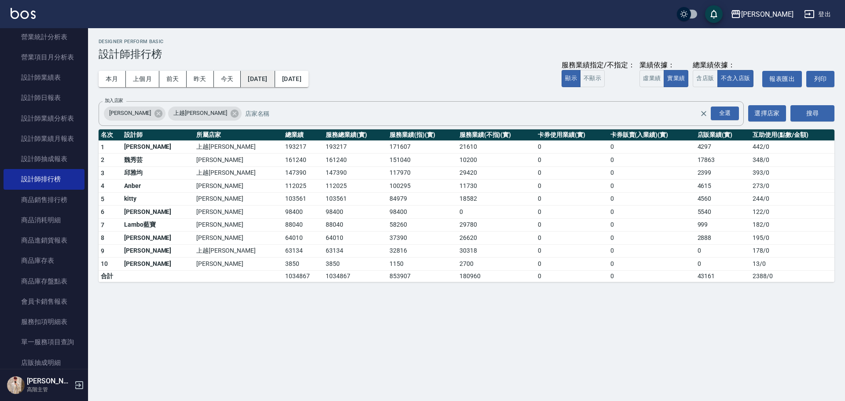
click at [269, 77] on button "[DATE]" at bounding box center [258, 79] width 34 height 16
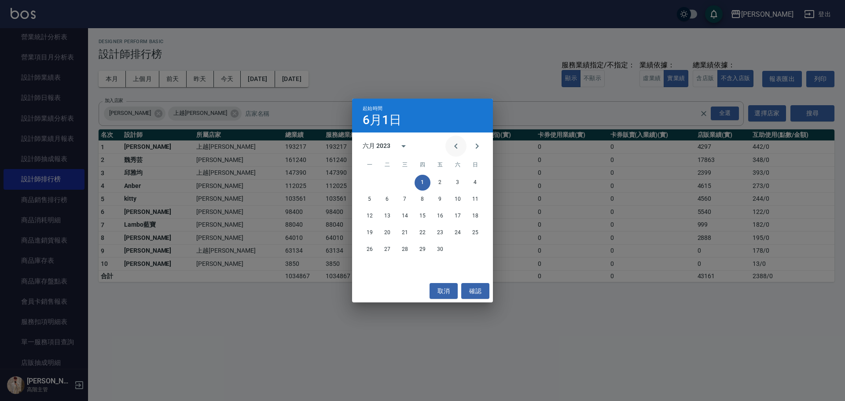
click at [460, 146] on icon "Previous month" at bounding box center [456, 146] width 11 height 11
click at [368, 183] on button "1" at bounding box center [370, 183] width 16 height 16
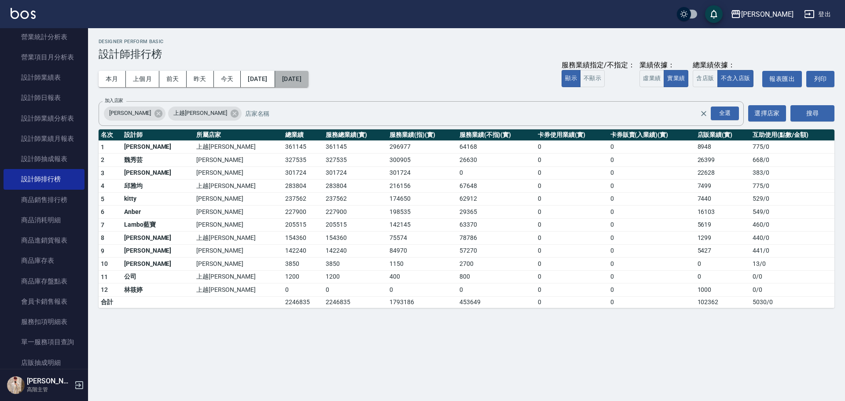
click at [309, 83] on button "[DATE]" at bounding box center [291, 79] width 33 height 16
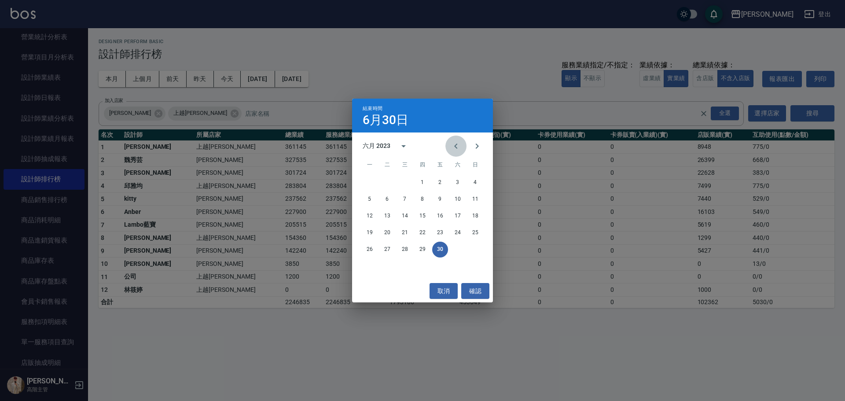
click at [458, 145] on icon "Previous month" at bounding box center [456, 146] width 11 height 11
click at [406, 246] on button "31" at bounding box center [405, 250] width 16 height 16
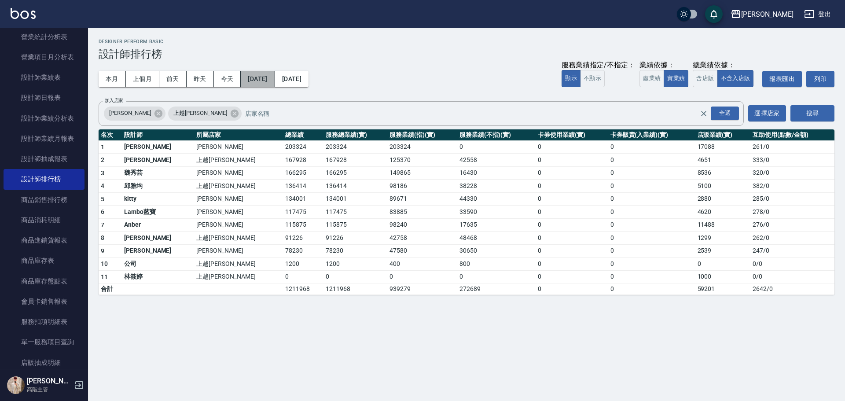
click at [258, 81] on button "[DATE]" at bounding box center [258, 79] width 34 height 16
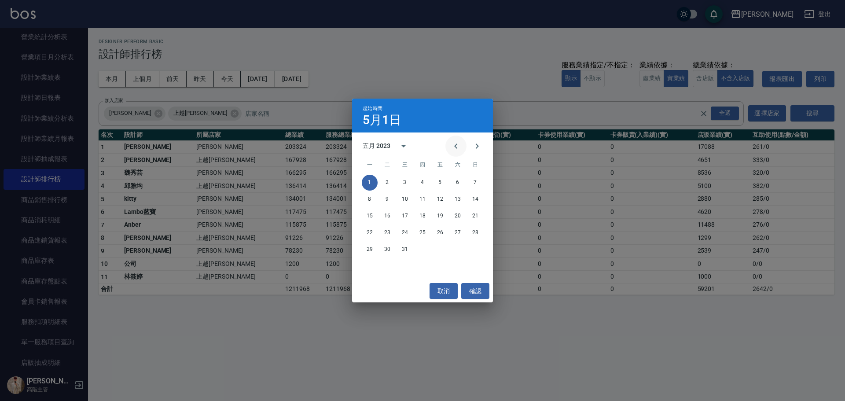
click at [448, 145] on button "Previous month" at bounding box center [455, 146] width 21 height 21
click at [455, 182] on button "1" at bounding box center [458, 183] width 16 height 16
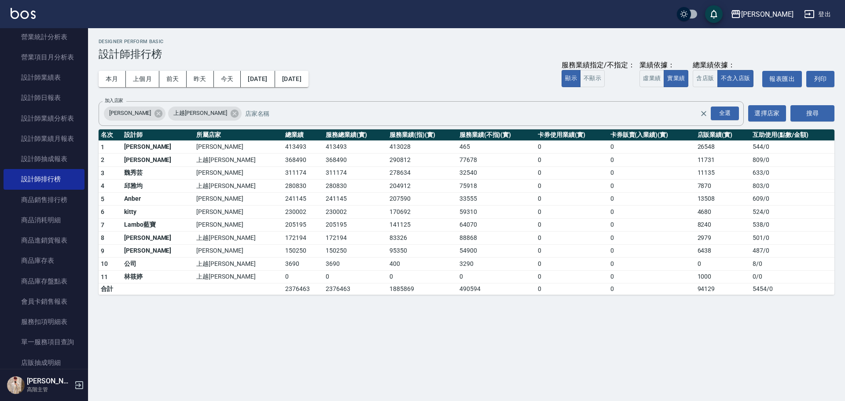
click at [309, 76] on button "[DATE]" at bounding box center [291, 79] width 33 height 16
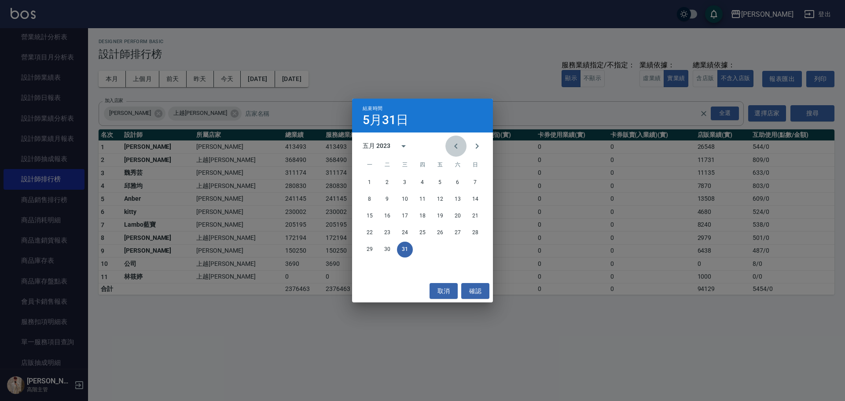
click at [455, 145] on icon "Previous month" at bounding box center [455, 146] width 3 height 5
click at [477, 251] on button "30" at bounding box center [476, 250] width 16 height 16
